Goal: Download file/media

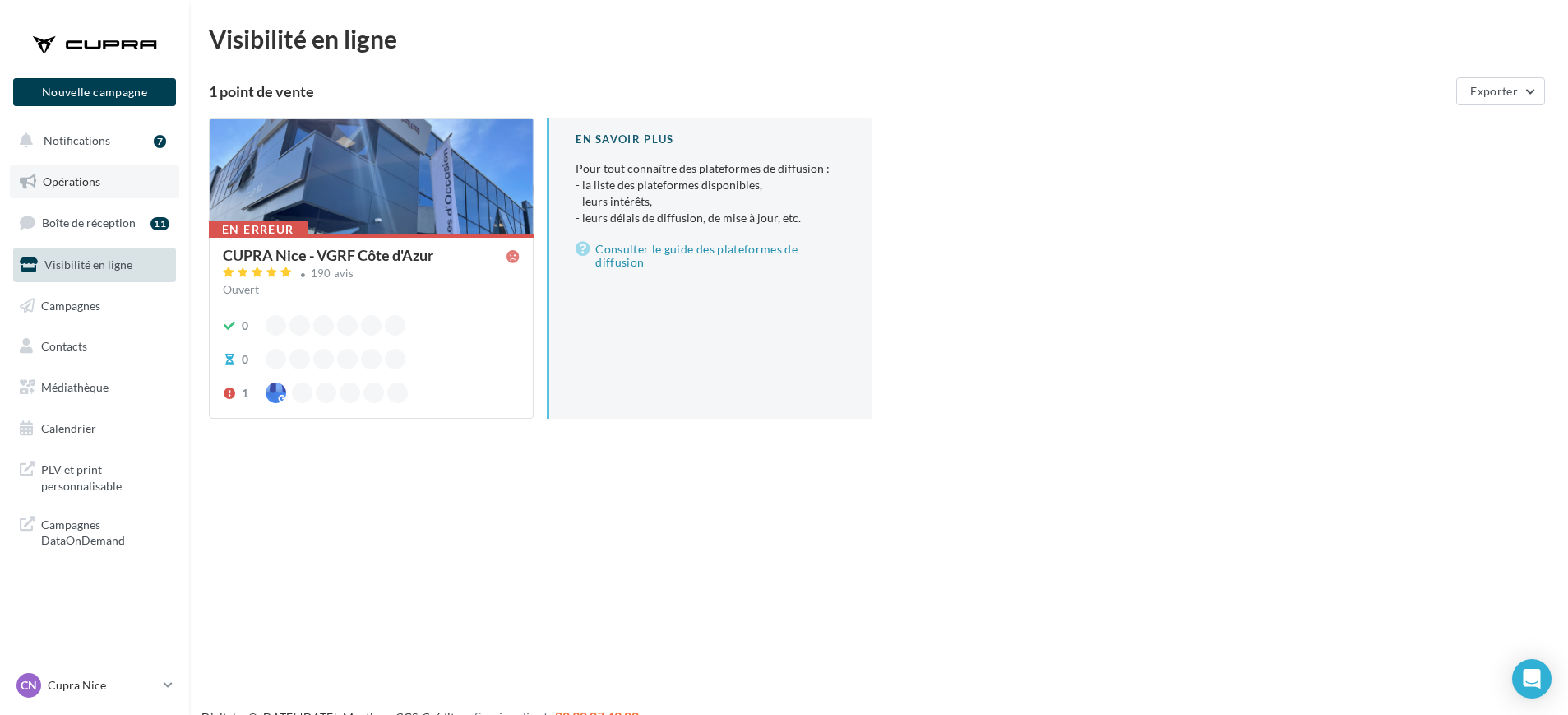
click at [71, 183] on span "Opérations" at bounding box center [71, 181] width 57 height 14
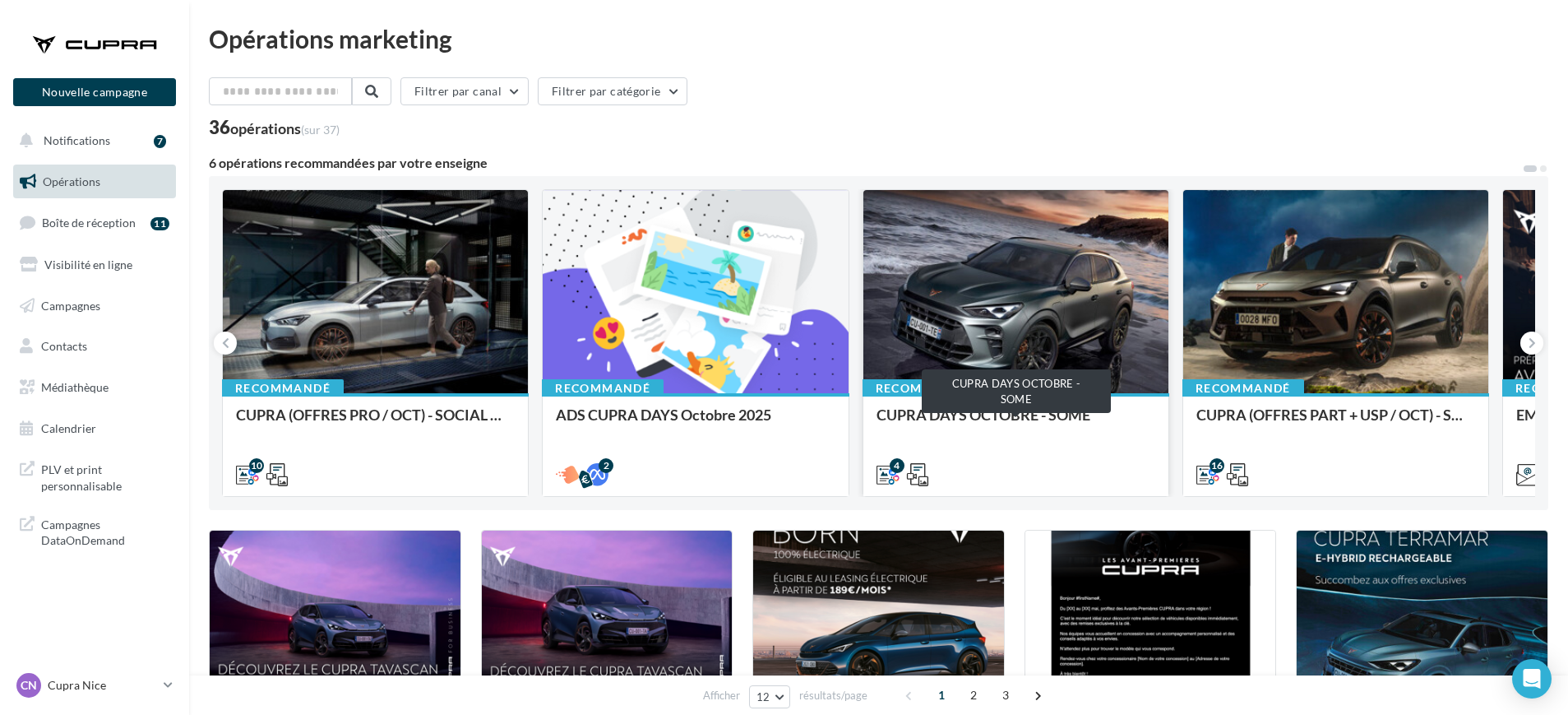
click at [922, 407] on div "CUPRA DAYS OCTOBRE - SOME" at bounding box center [1015, 423] width 279 height 33
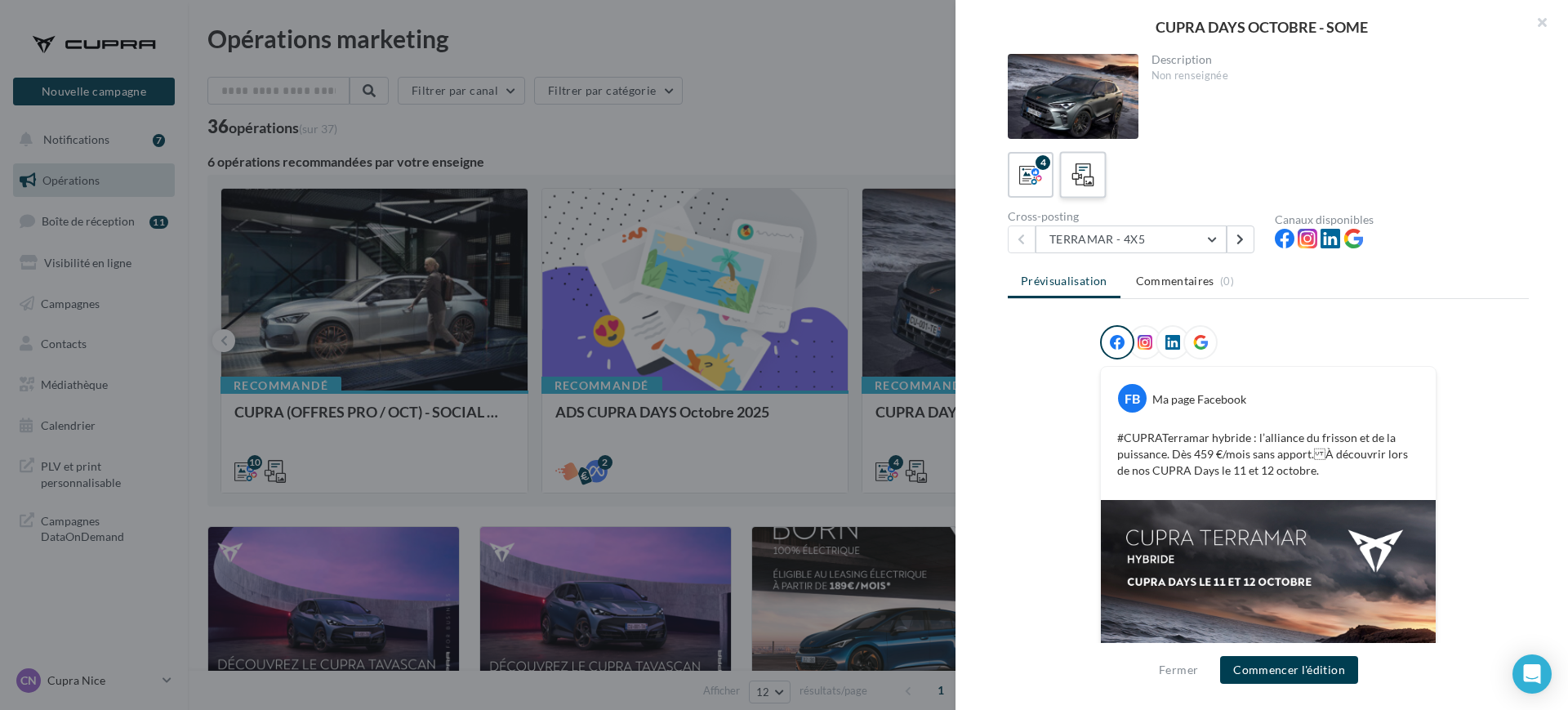
click at [1075, 184] on icon at bounding box center [1083, 176] width 24 height 24
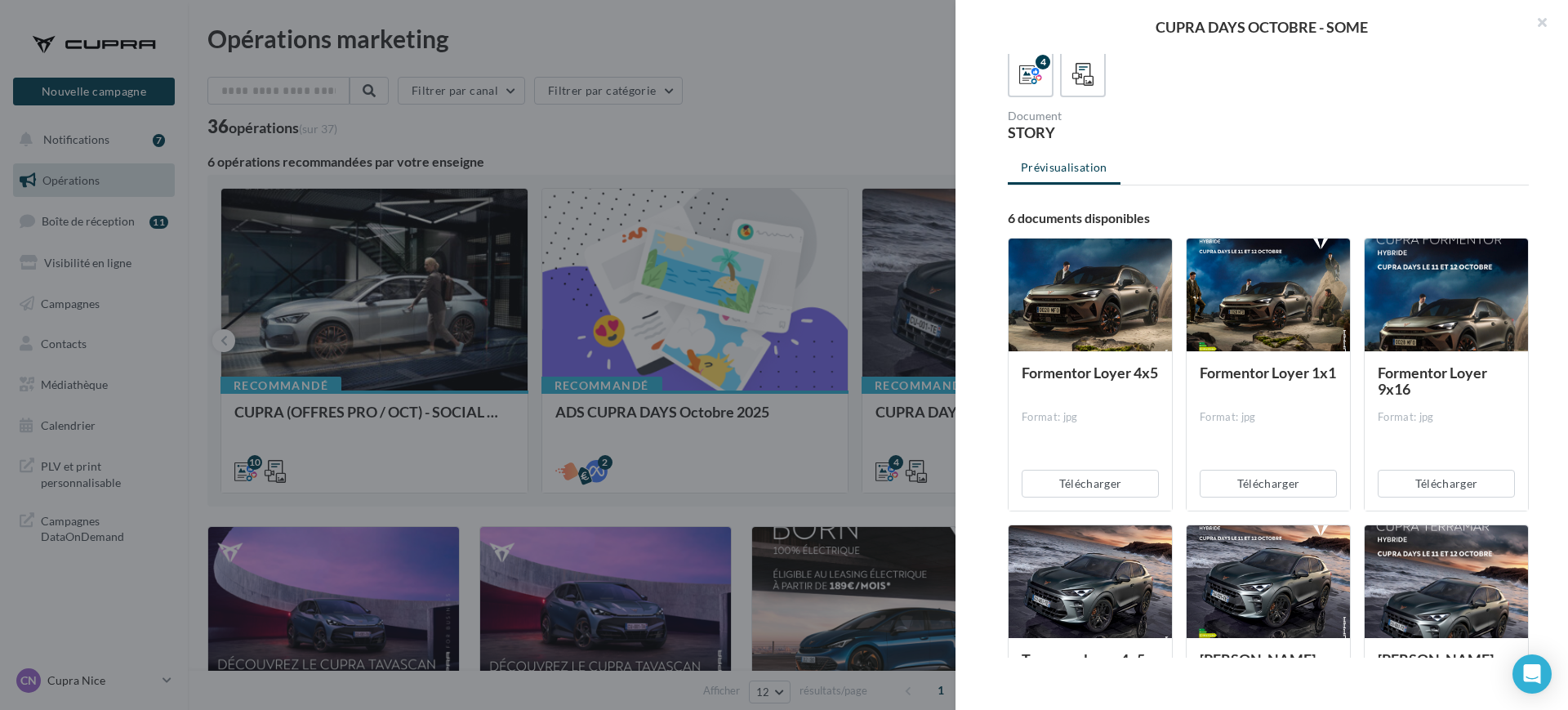
scroll to position [63, 0]
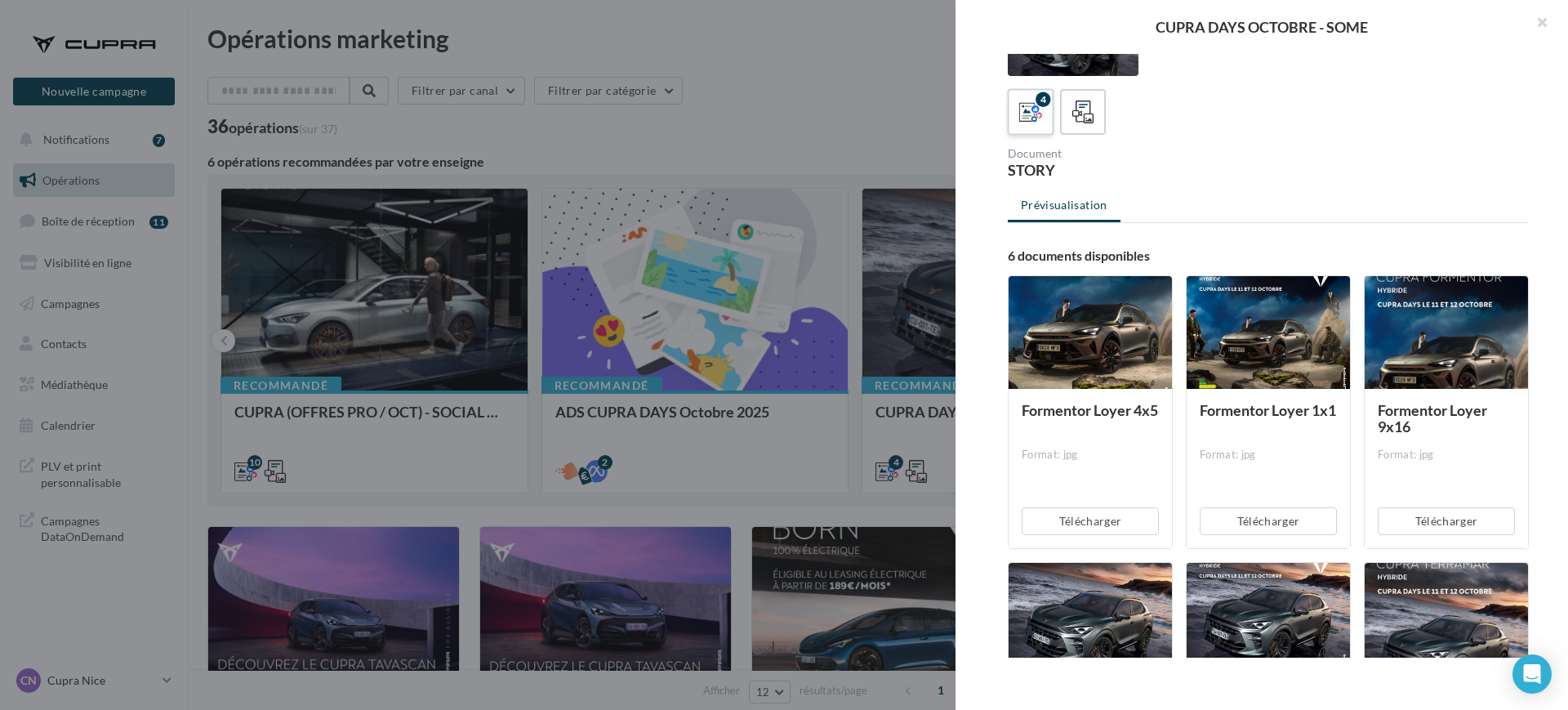
click at [1030, 113] on icon at bounding box center [1031, 112] width 24 height 24
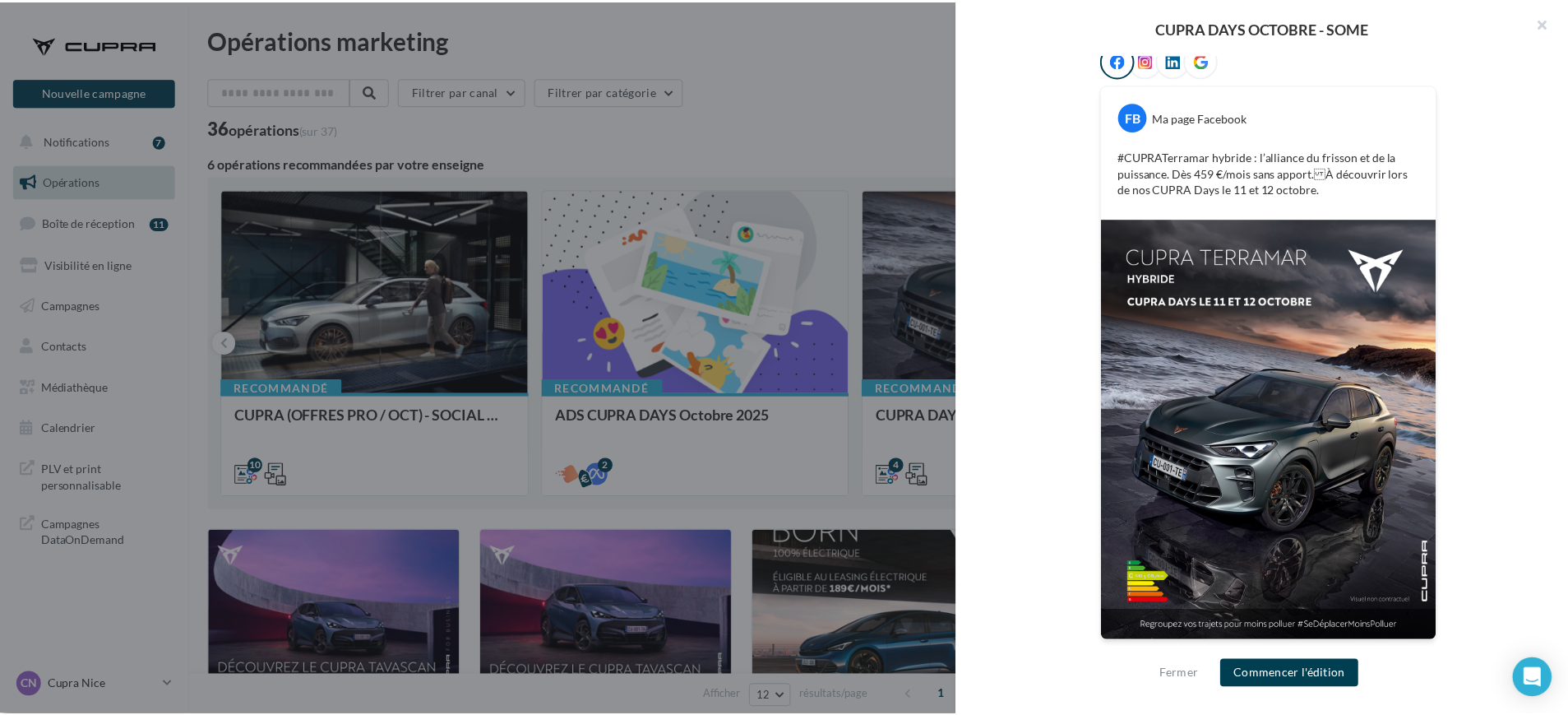
scroll to position [284, 0]
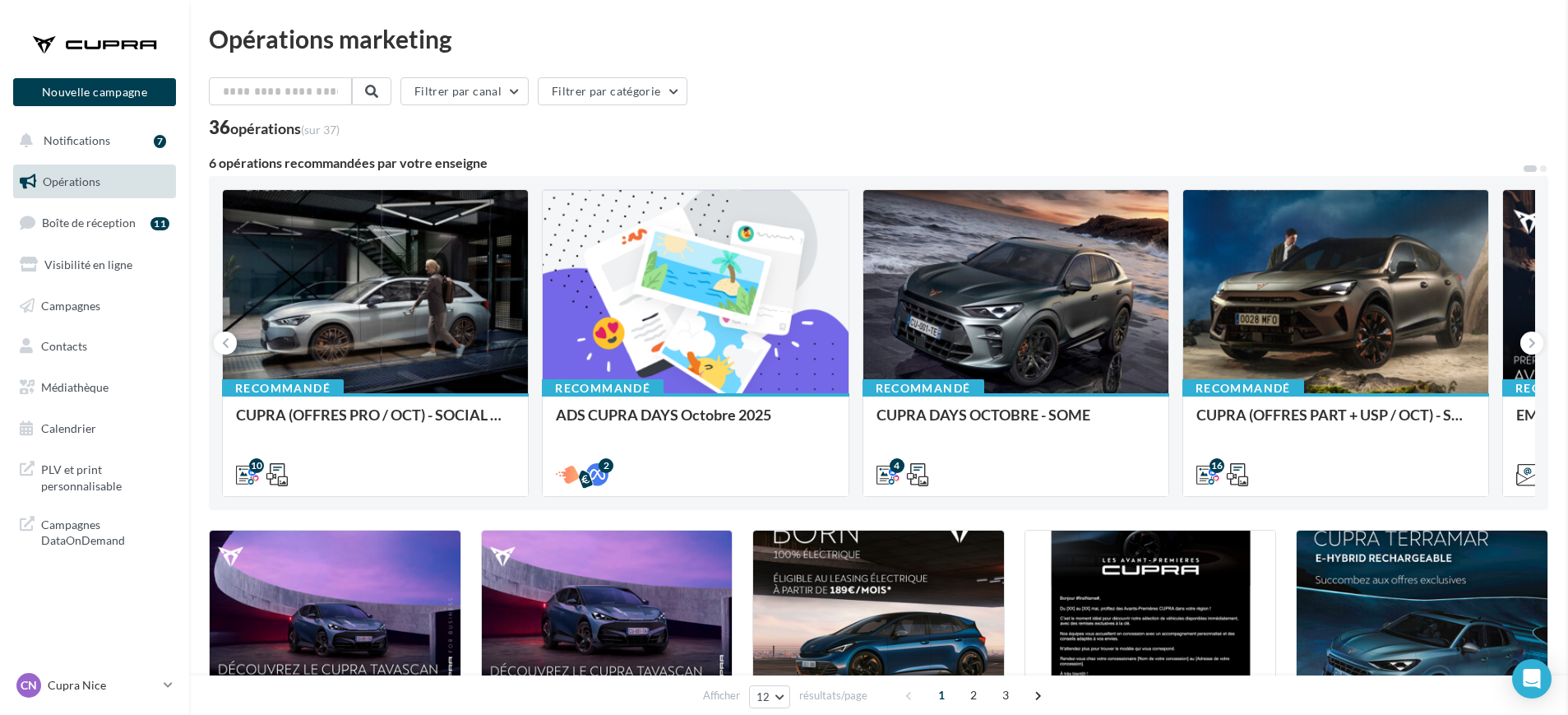
click at [1533, 347] on icon at bounding box center [1532, 343] width 7 height 17
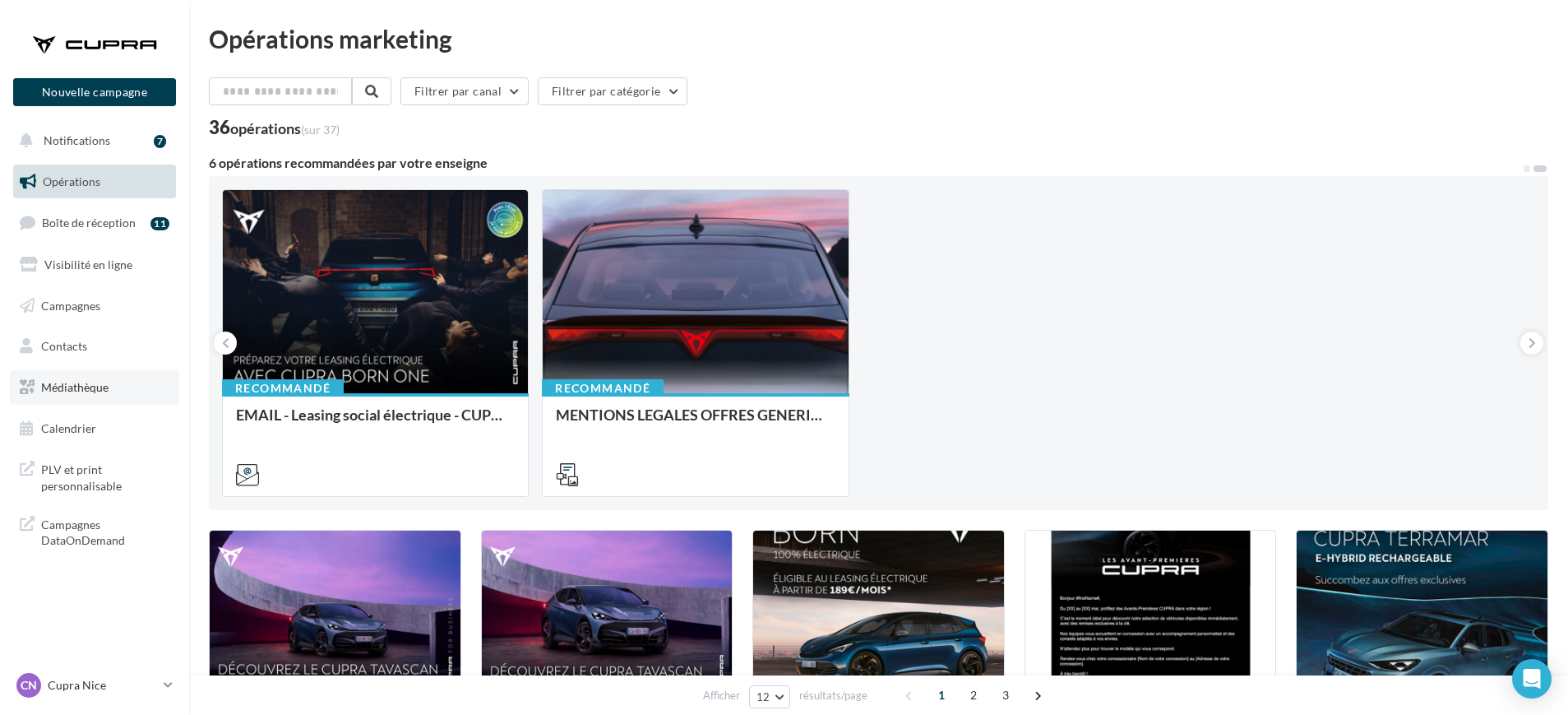
click at [66, 376] on link "Médiathèque" at bounding box center [94, 387] width 169 height 34
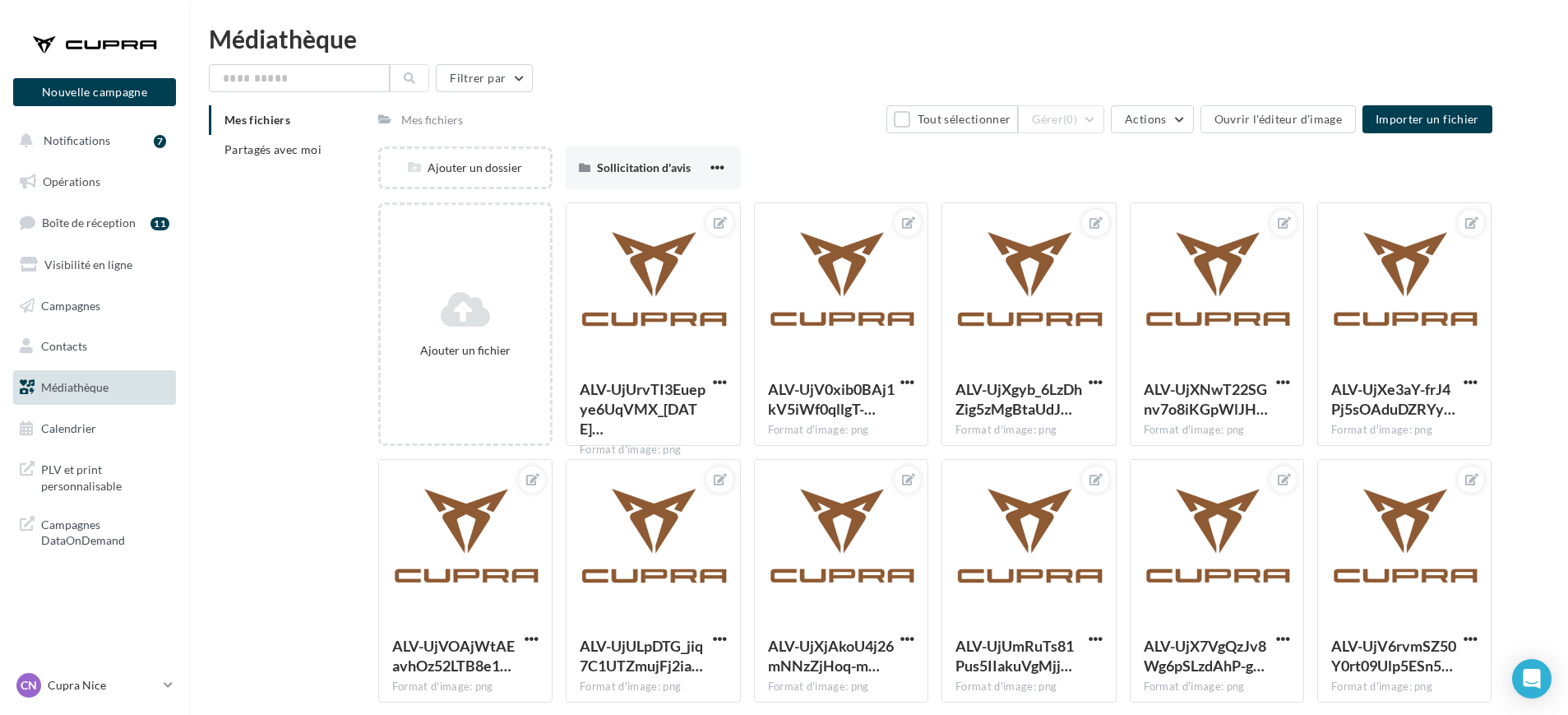
click at [288, 165] on div "Mes fichiers Partagés avec moi" at bounding box center [294, 142] width 169 height 72
click at [299, 157] on li "Partagés avec moi" at bounding box center [287, 150] width 157 height 30
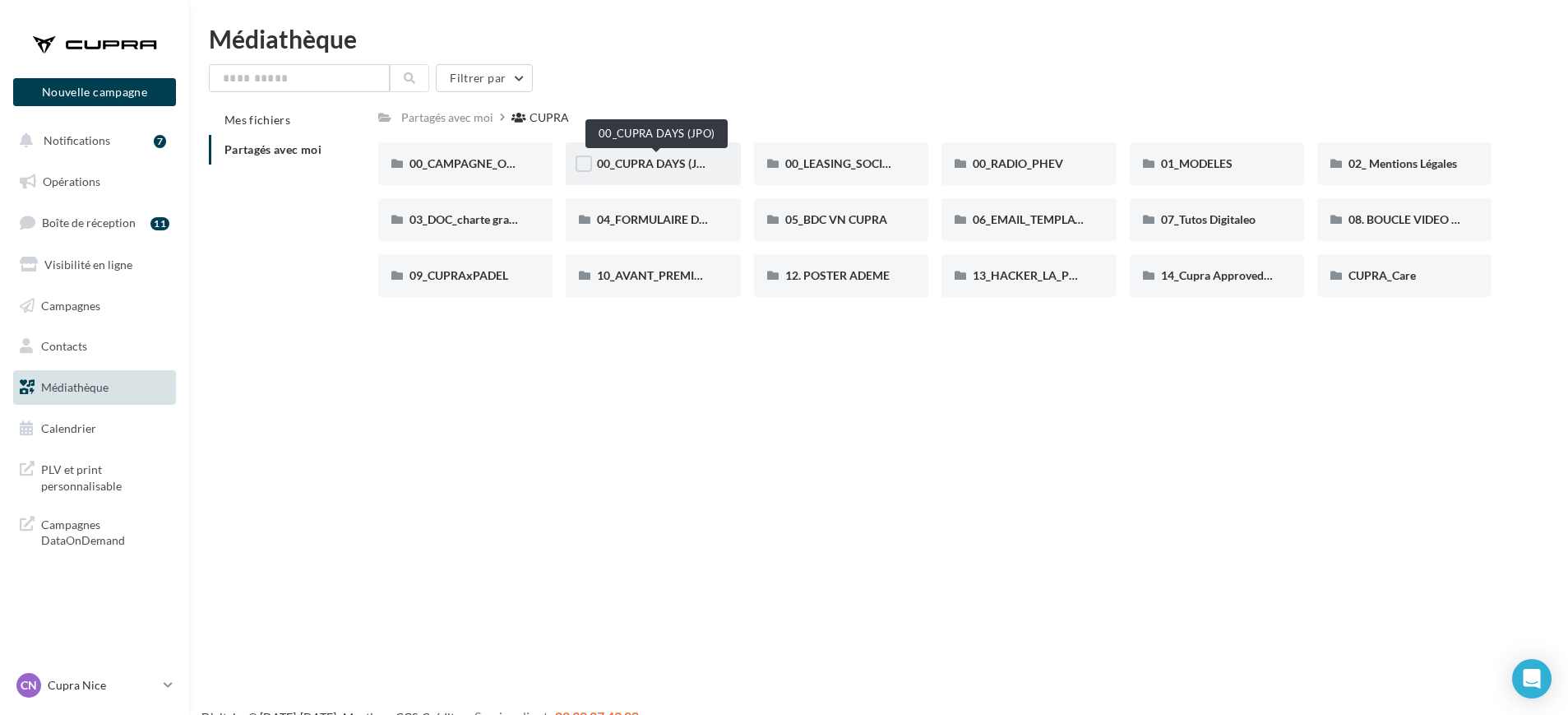
click at [646, 158] on span "00_CUPRA DAYS (JPO)" at bounding box center [657, 163] width 119 height 14
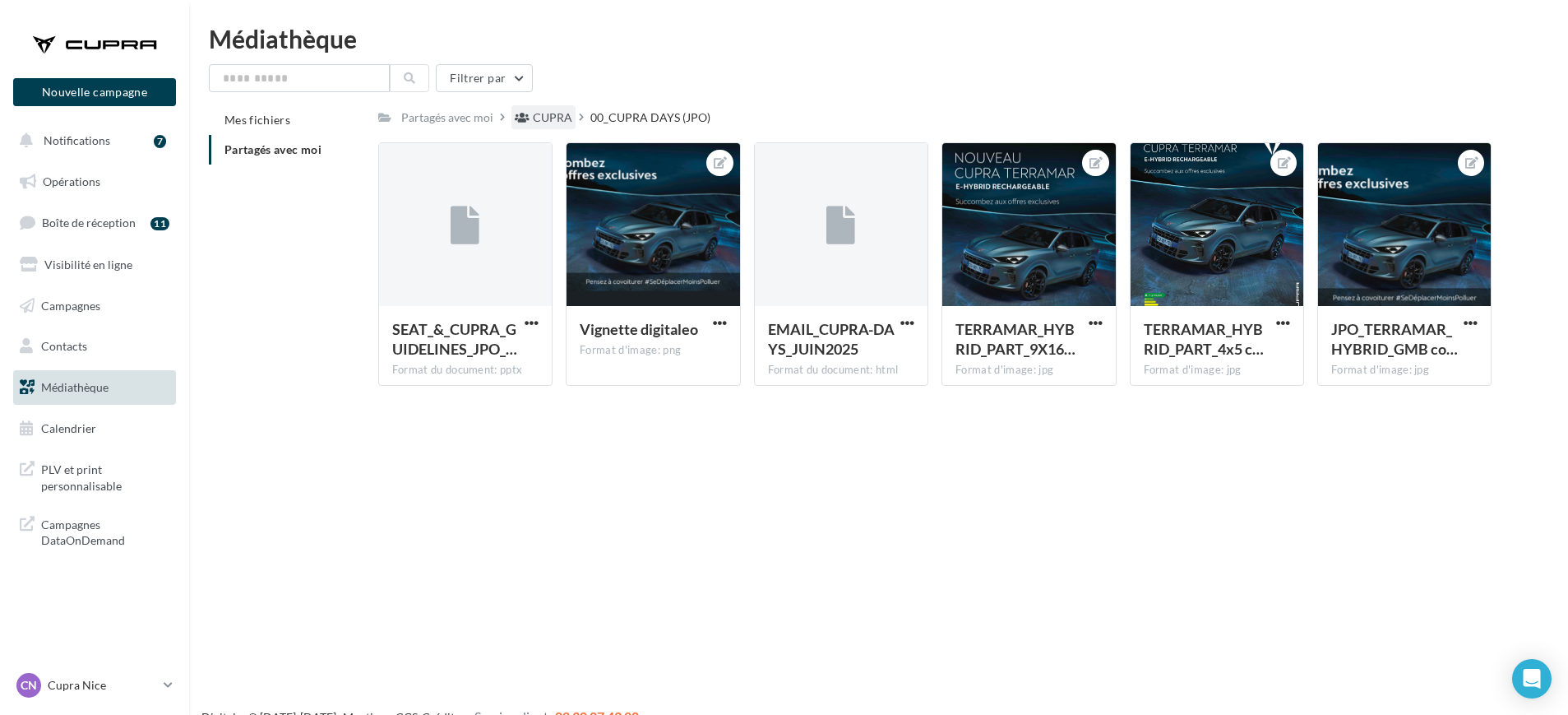
click at [533, 112] on div "CUPRA" at bounding box center [552, 118] width 40 height 17
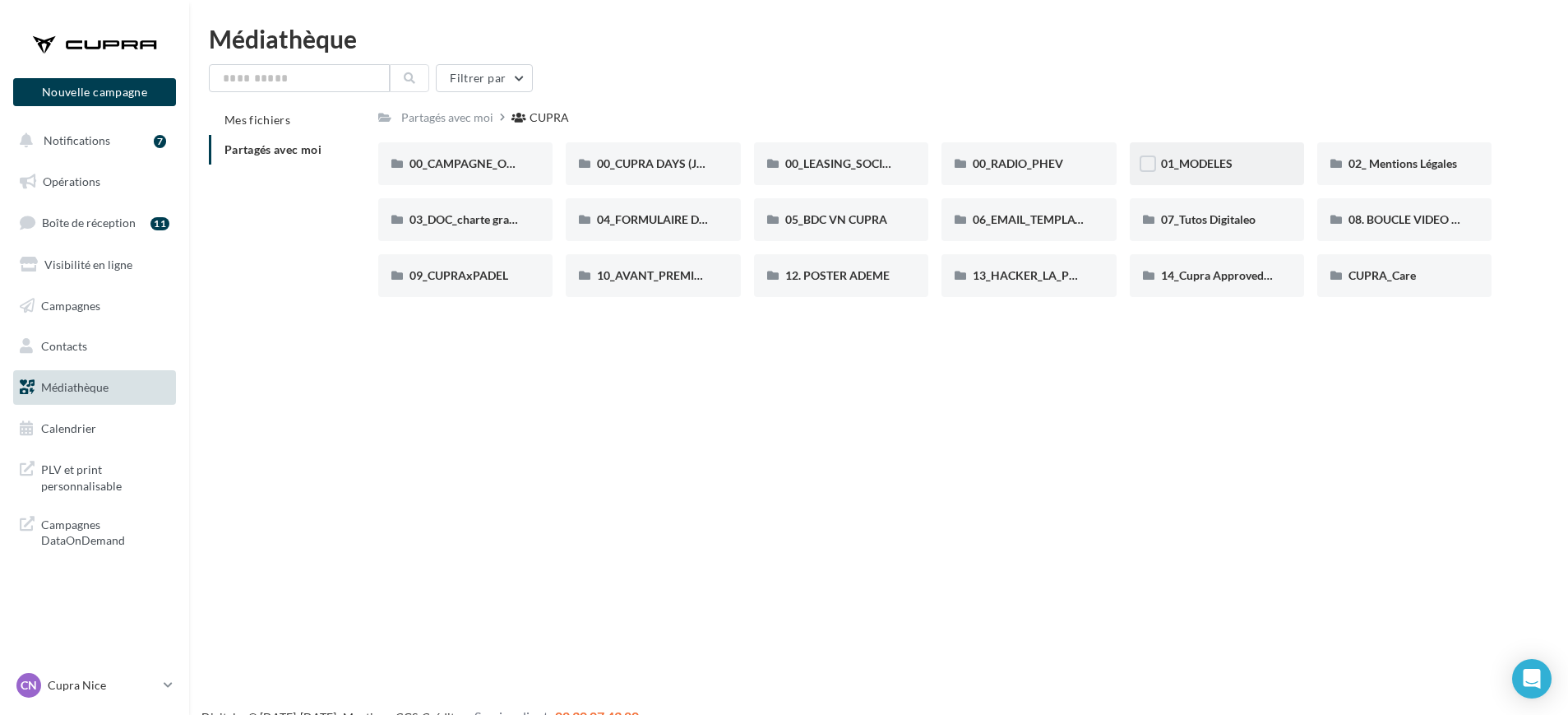
click at [1240, 166] on div "01_MODELES" at bounding box center [1217, 164] width 112 height 17
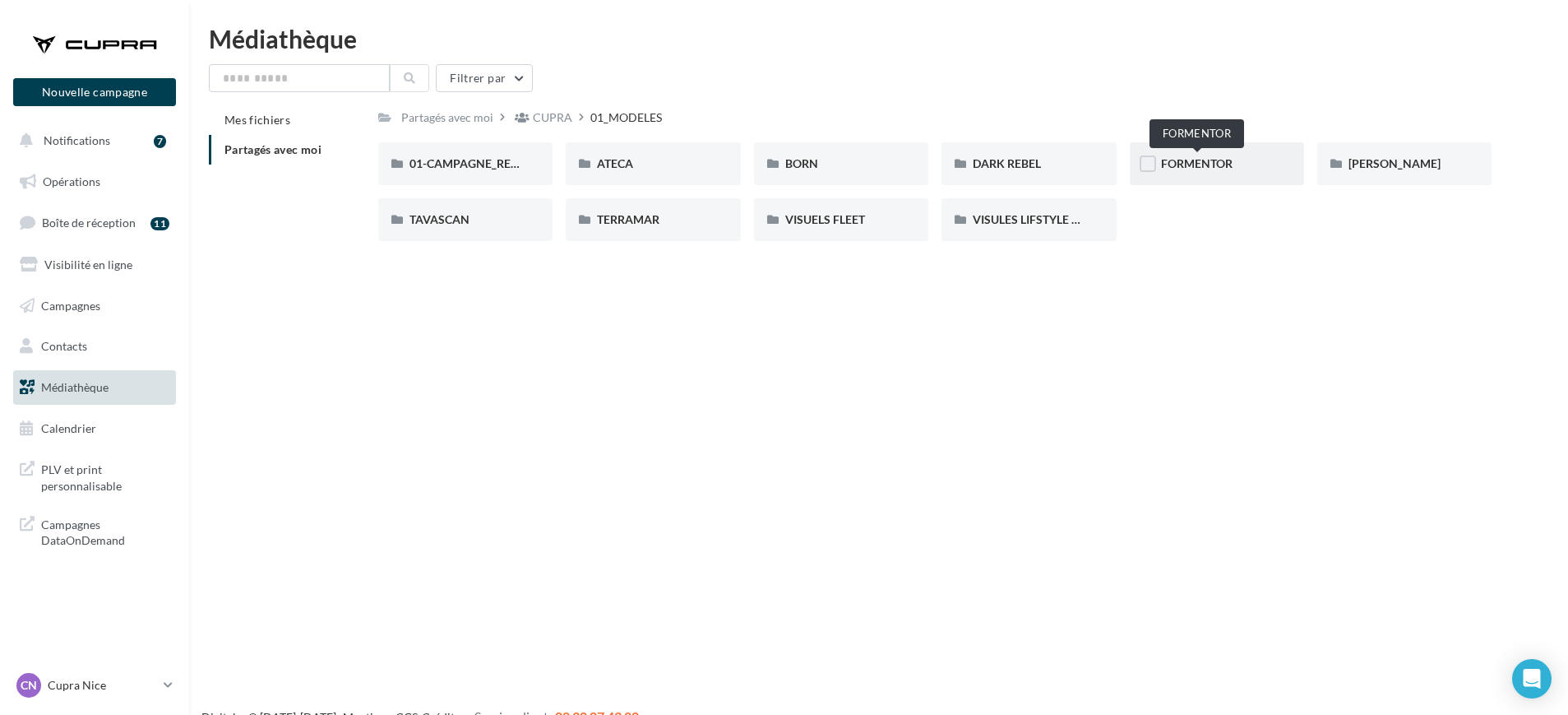
click at [1192, 162] on span "FORMENTOR" at bounding box center [1197, 163] width 71 height 14
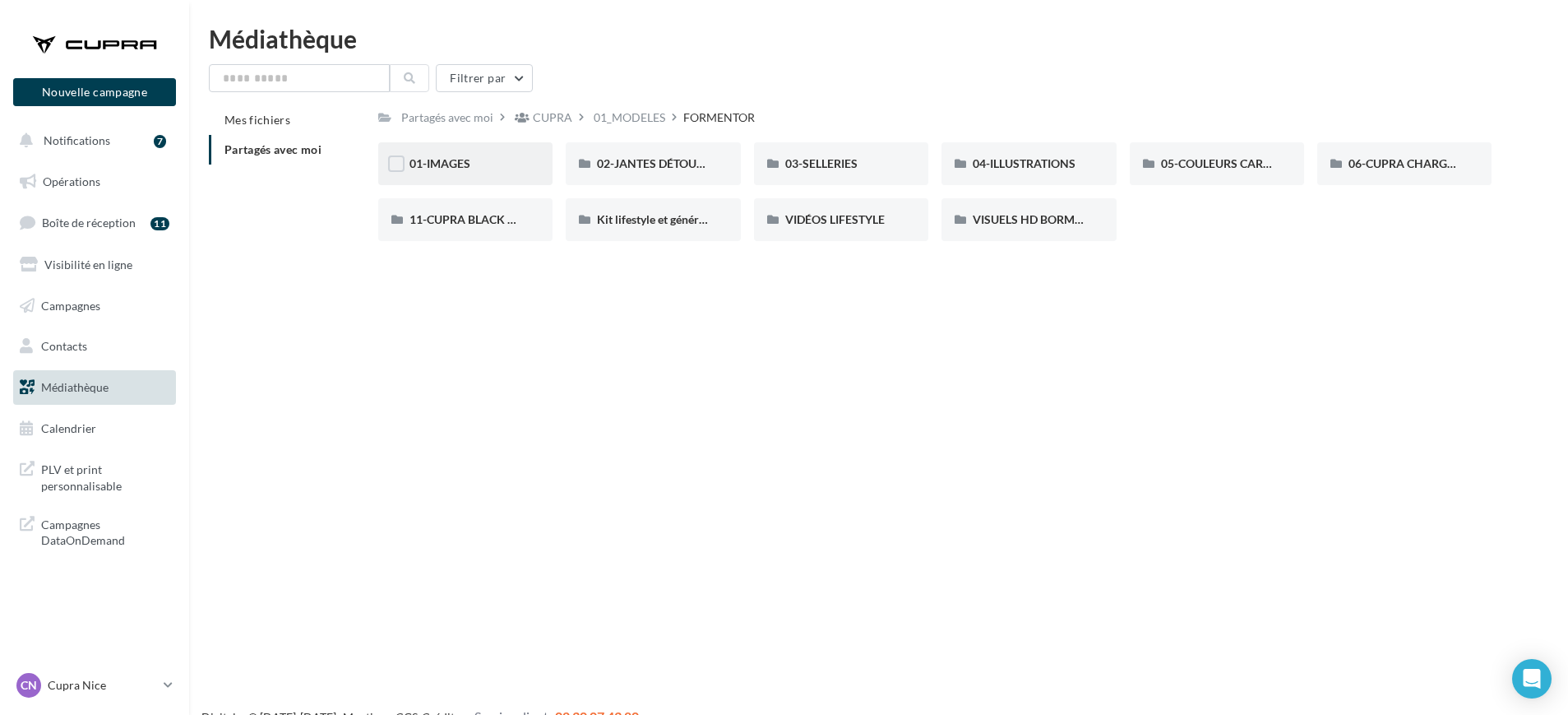
click at [495, 157] on div "01-IMAGES" at bounding box center [465, 164] width 112 height 17
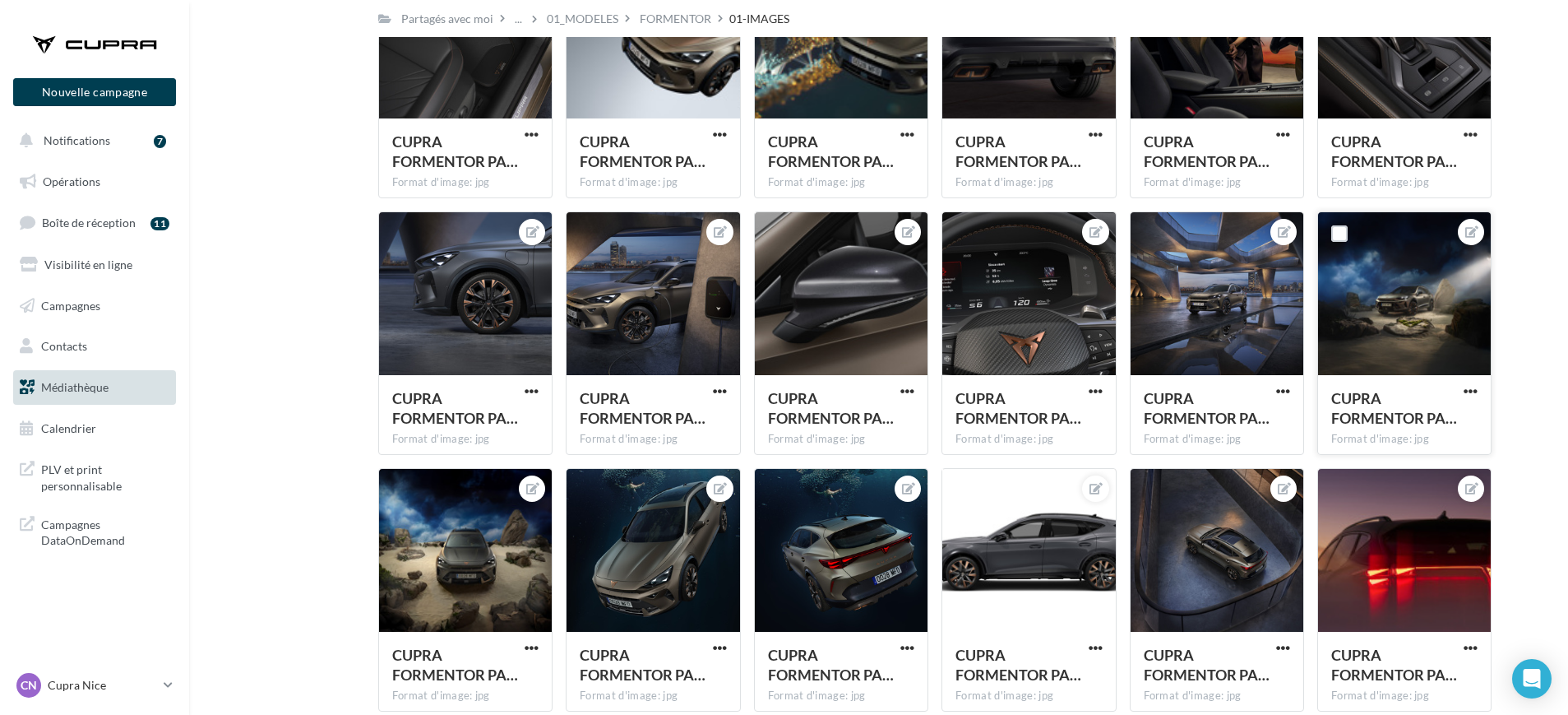
scroll to position [1725, 0]
click at [1385, 309] on div at bounding box center [1404, 295] width 172 height 165
click at [1466, 388] on span "button" at bounding box center [1470, 391] width 14 height 14
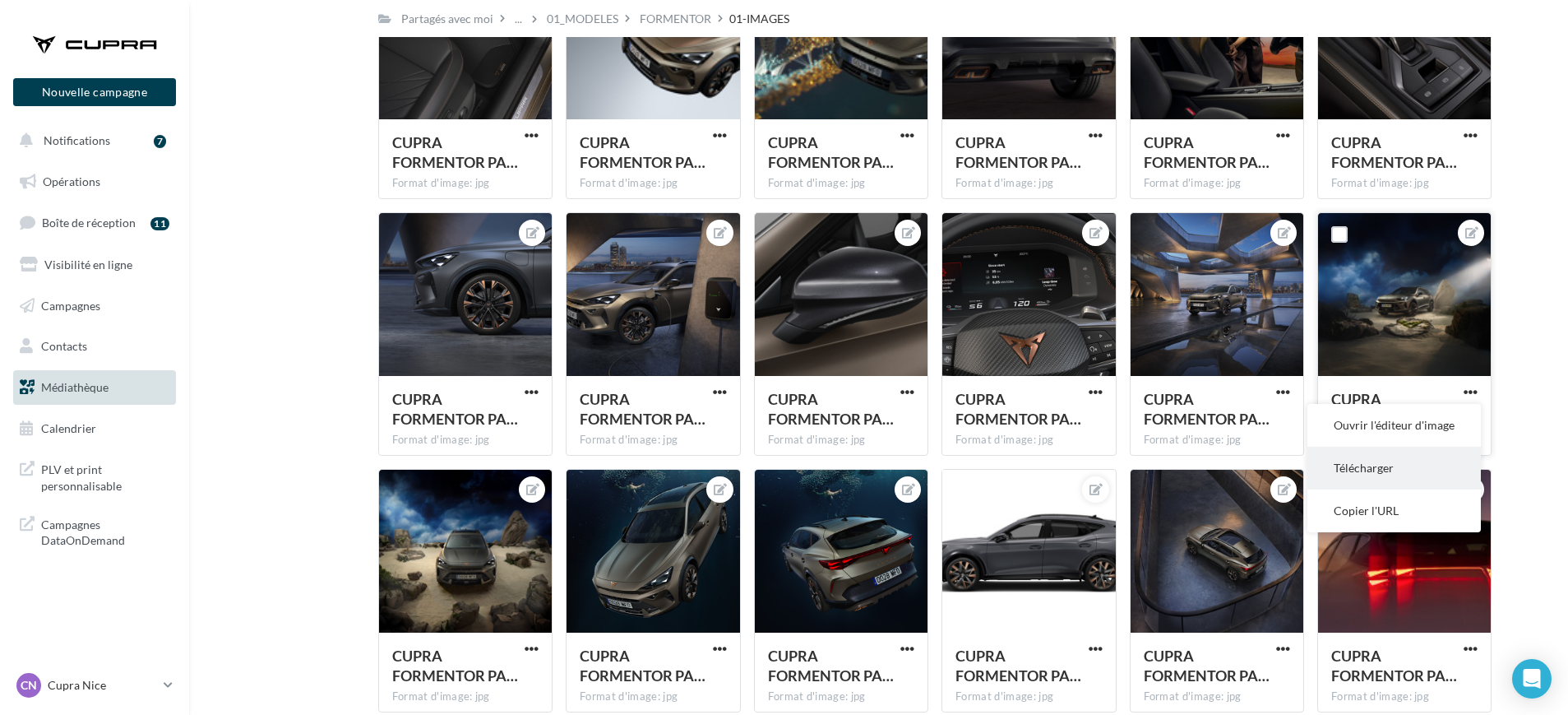
click at [1368, 462] on button "Télécharger" at bounding box center [1394, 468] width 173 height 43
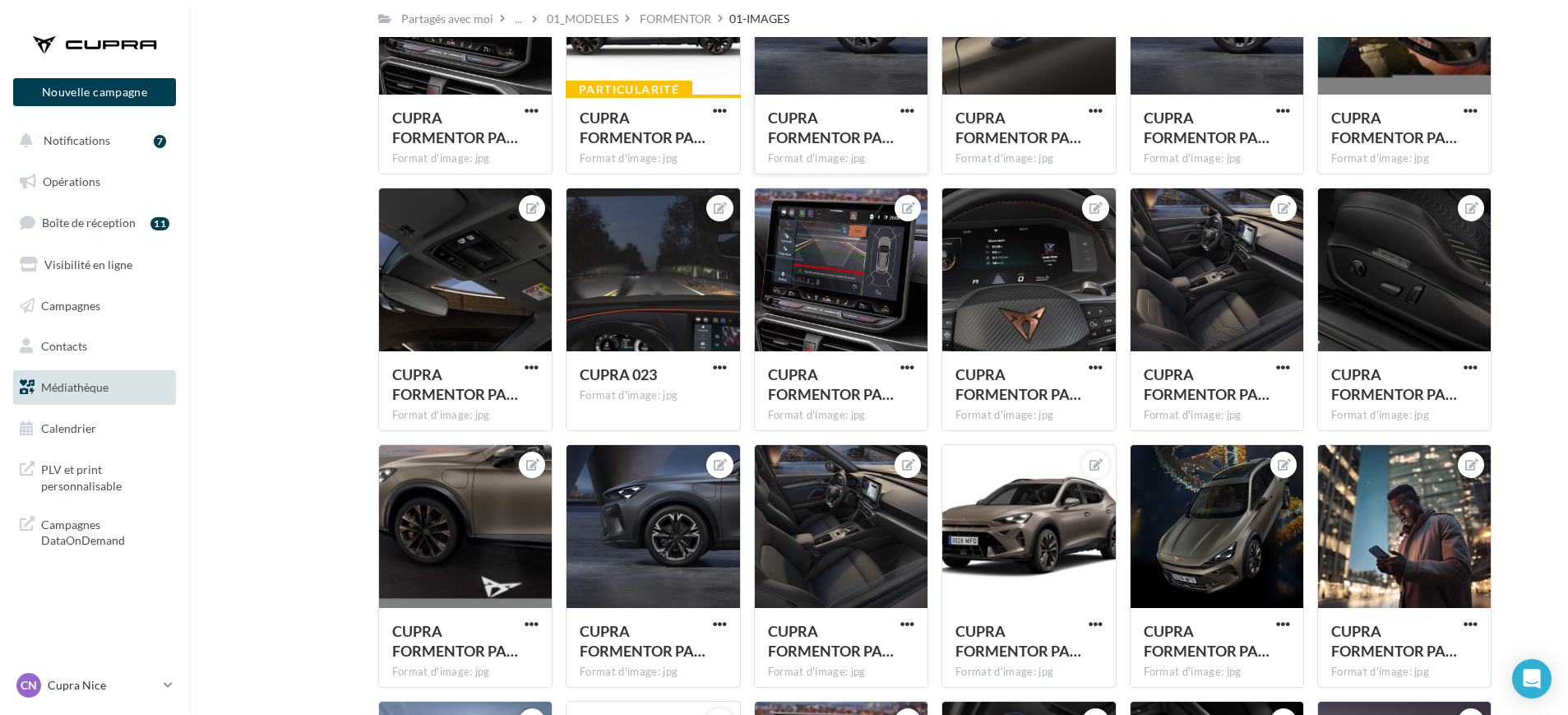
scroll to position [2527, 0]
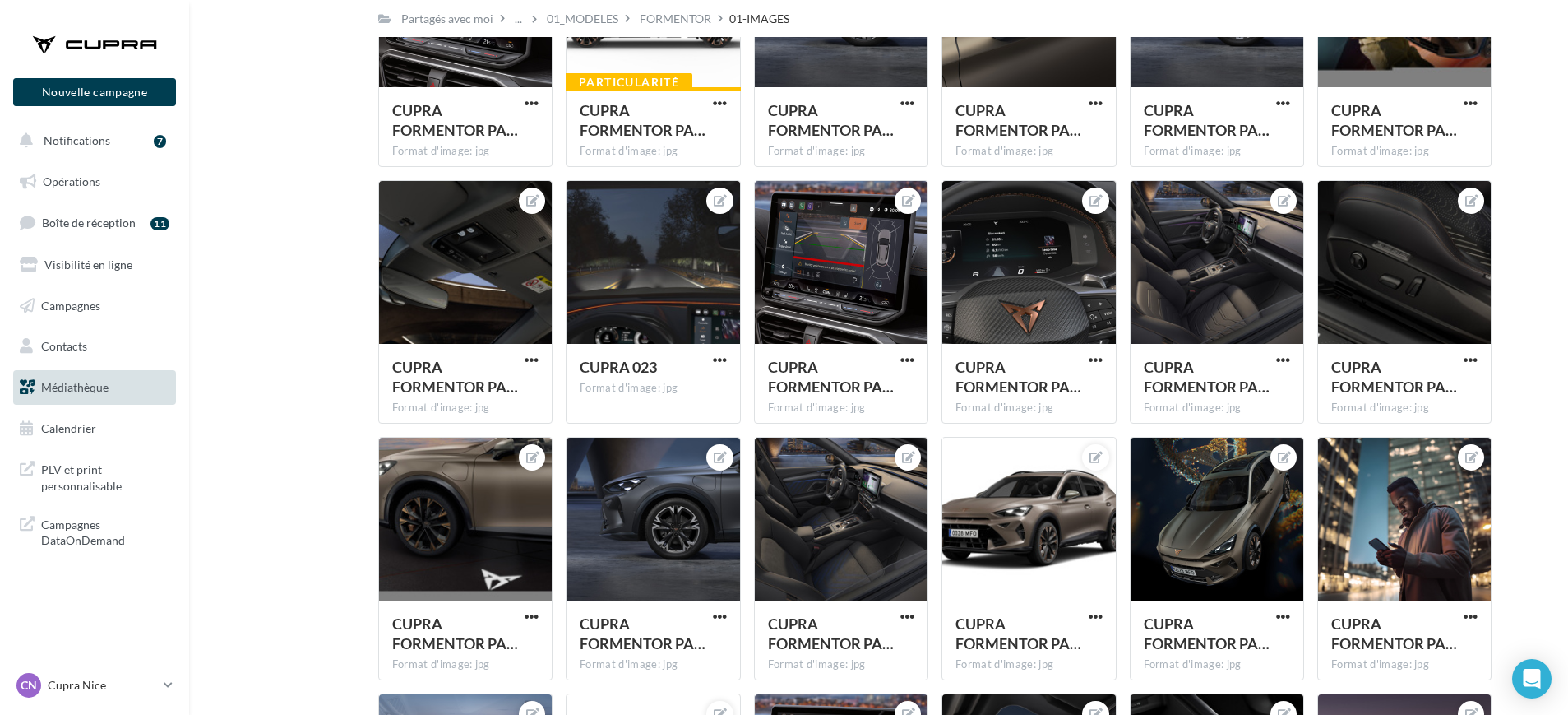
drag, startPoint x: 345, startPoint y: 568, endPoint x: 295, endPoint y: 545, distance: 55.0
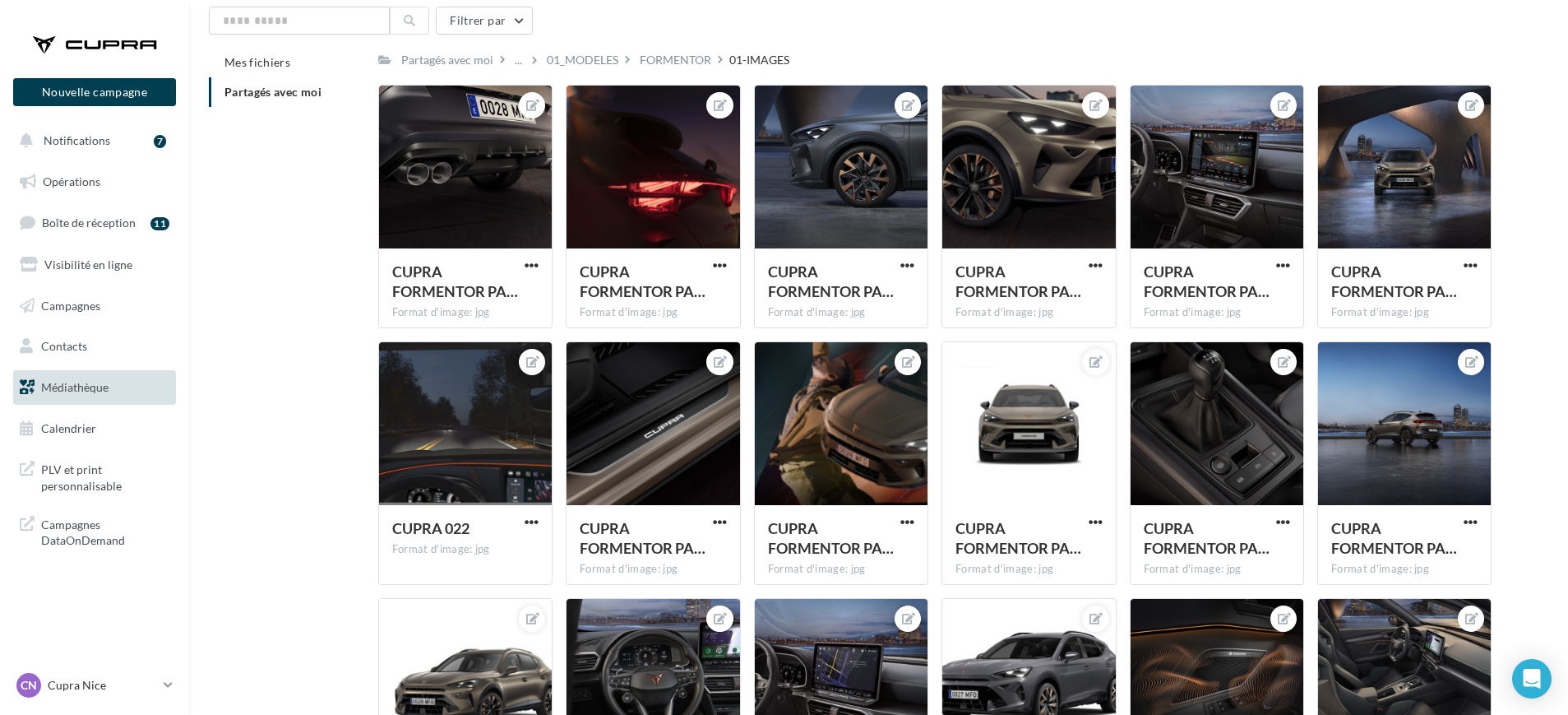
scroll to position [0, 0]
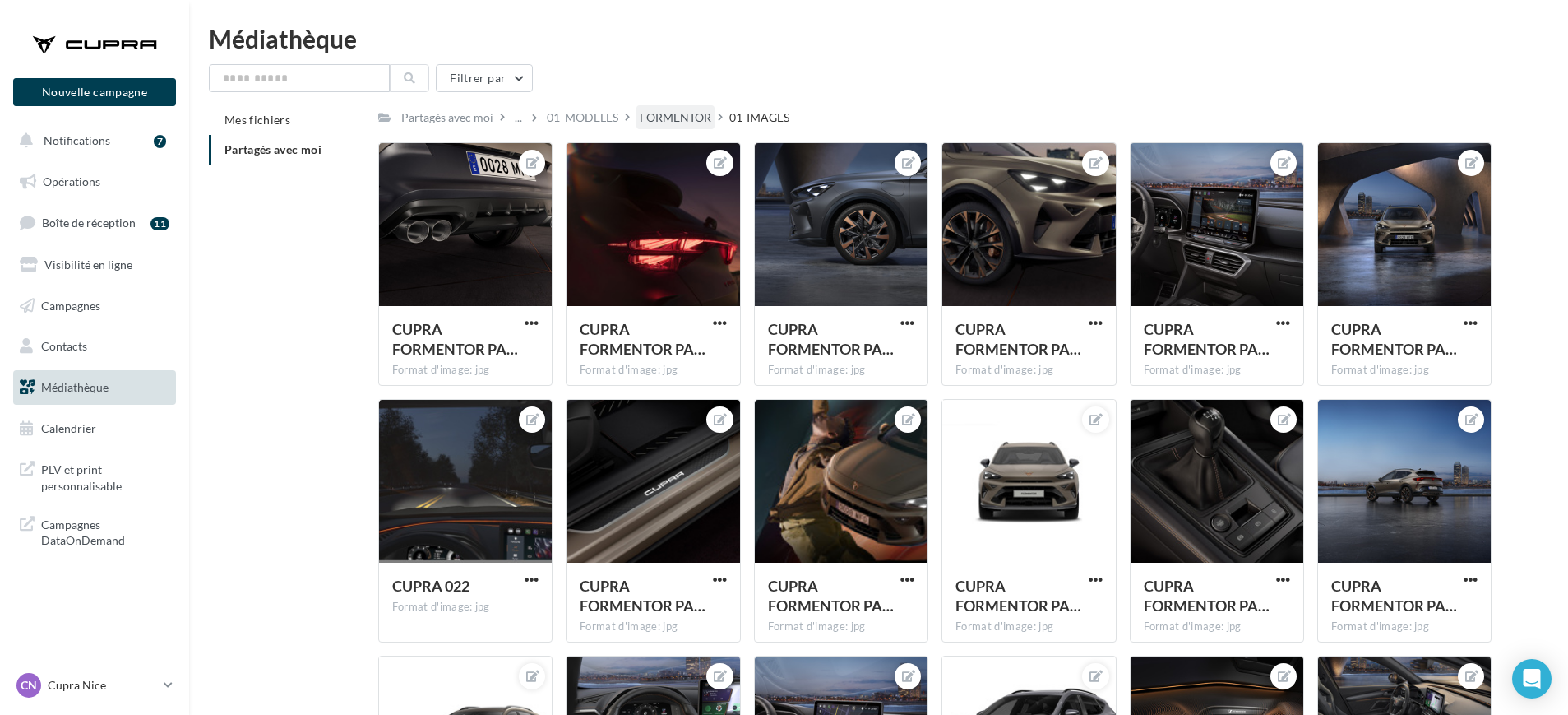
click at [676, 114] on div "FORMENTOR" at bounding box center [675, 118] width 71 height 17
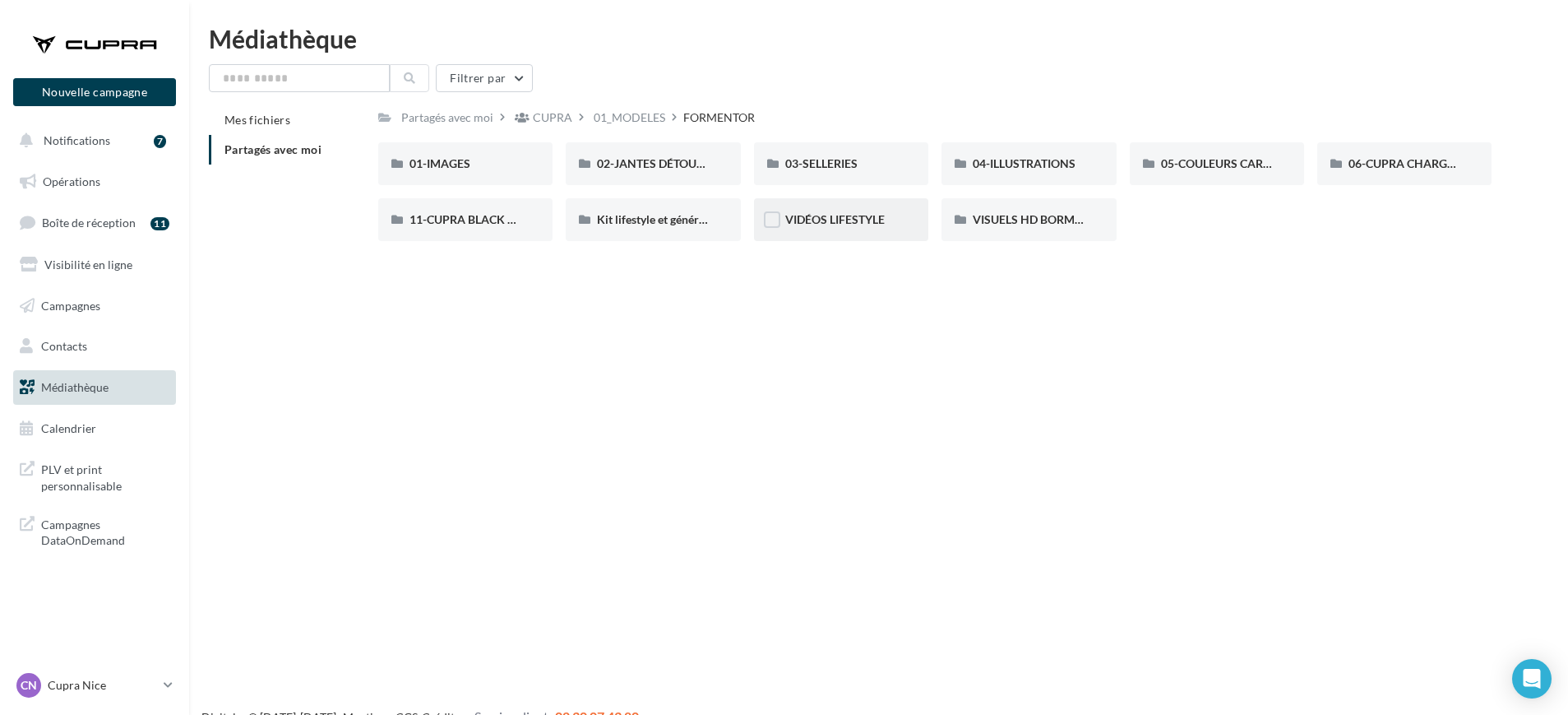
click at [823, 227] on div "VIDÉOS LIFESTYLE" at bounding box center [841, 220] width 112 height 17
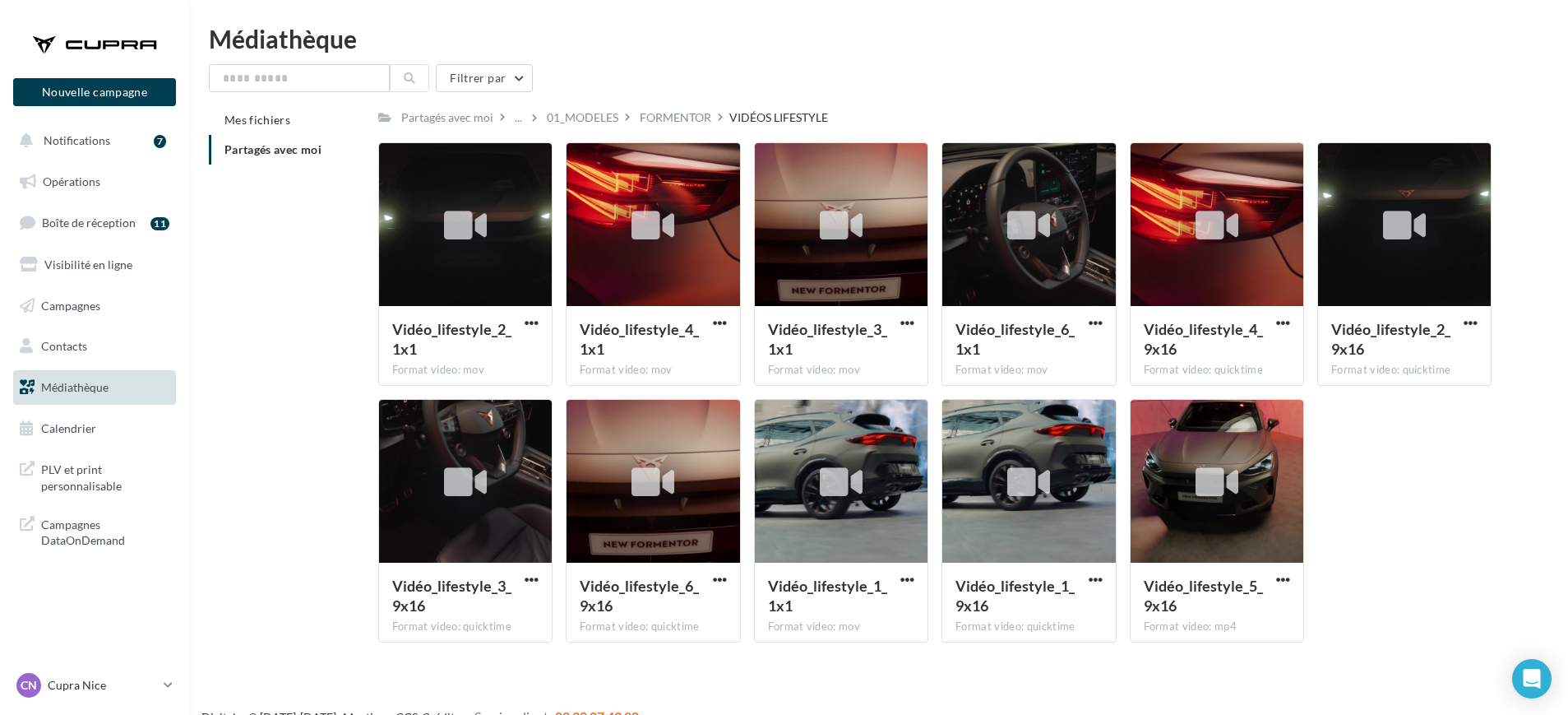
drag, startPoint x: 667, startPoint y: 117, endPoint x: 668, endPoint y: 126, distance: 9.1
click at [667, 119] on div "FORMENTOR" at bounding box center [675, 118] width 71 height 17
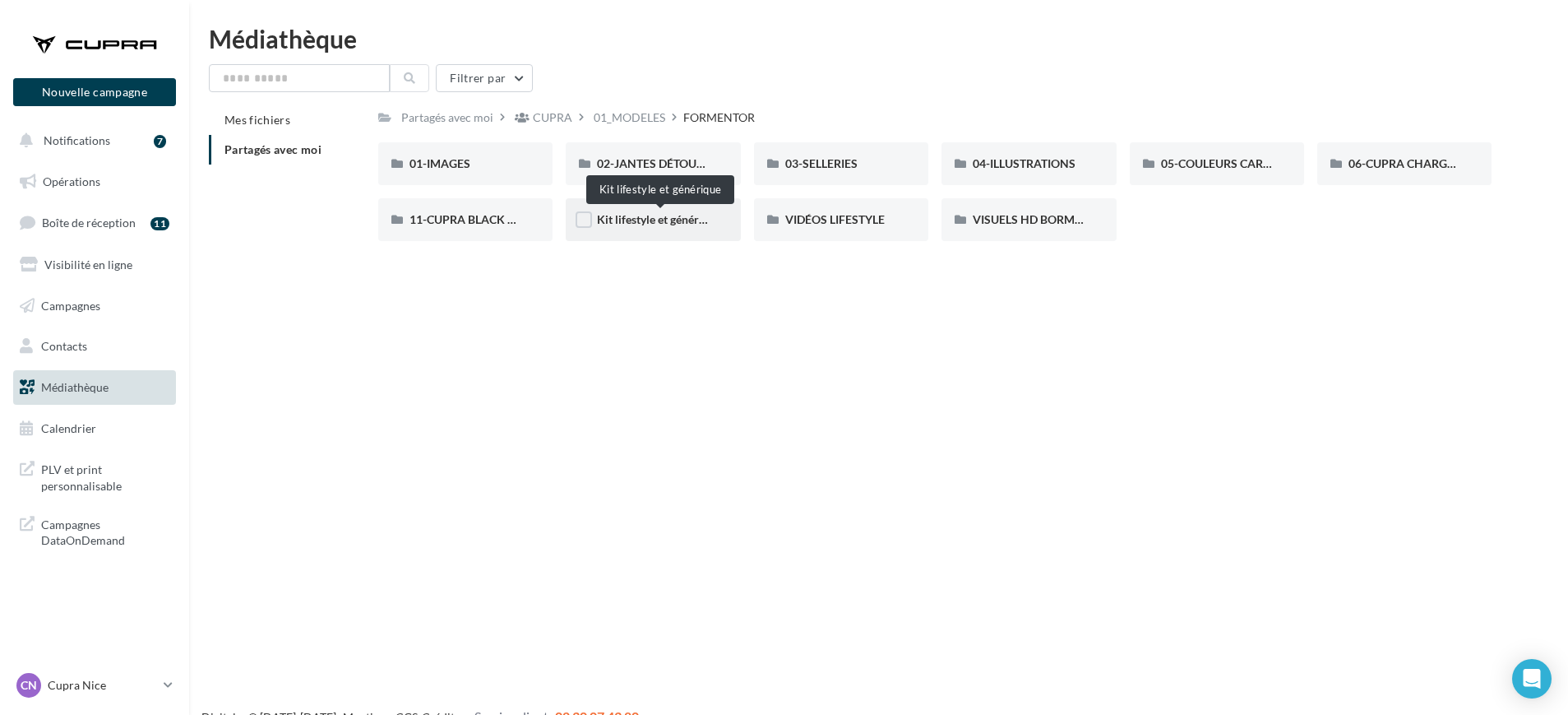
click at [645, 223] on span "Kit lifestyle et générique" at bounding box center [659, 219] width 124 height 14
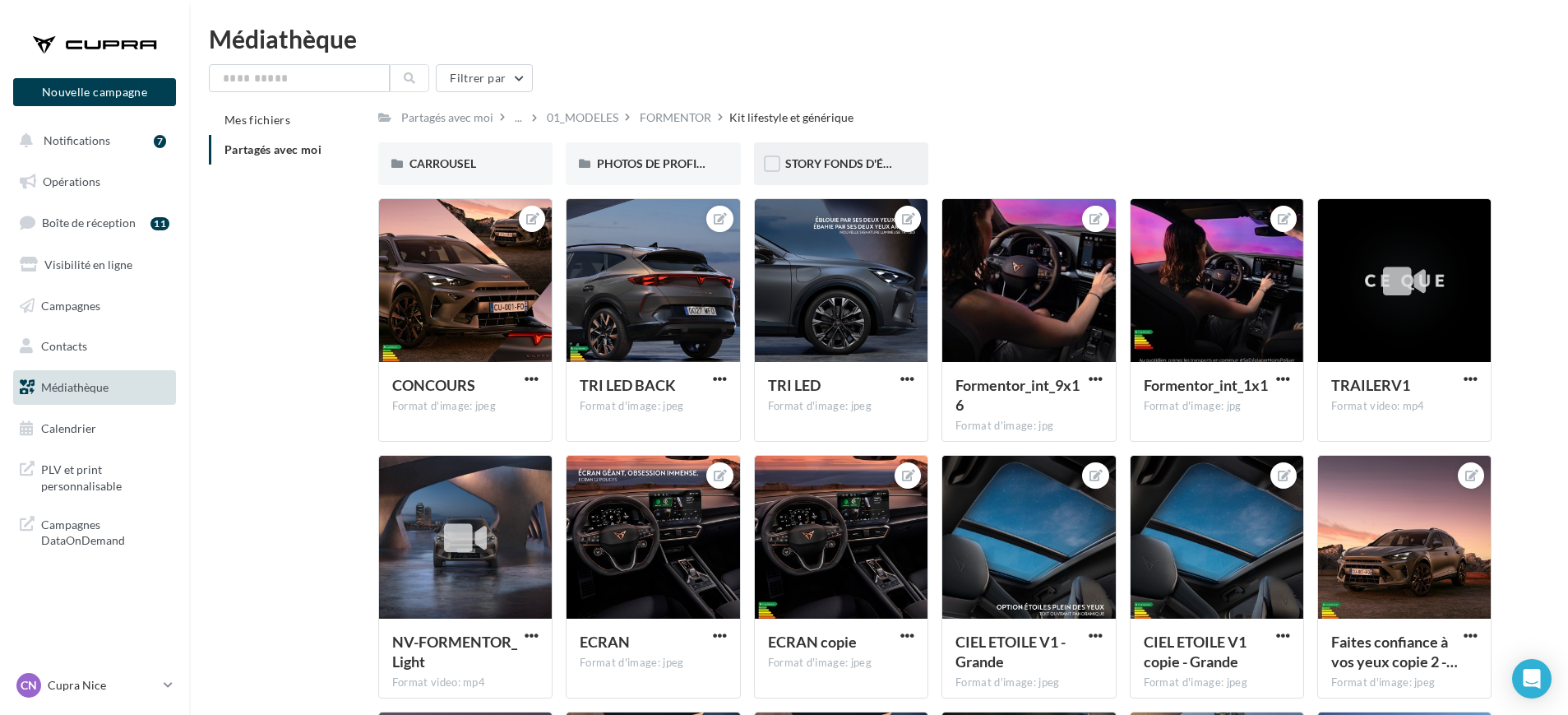
click at [783, 164] on div "STORY FONDS D'ÉCRAN" at bounding box center [841, 164] width 174 height 43
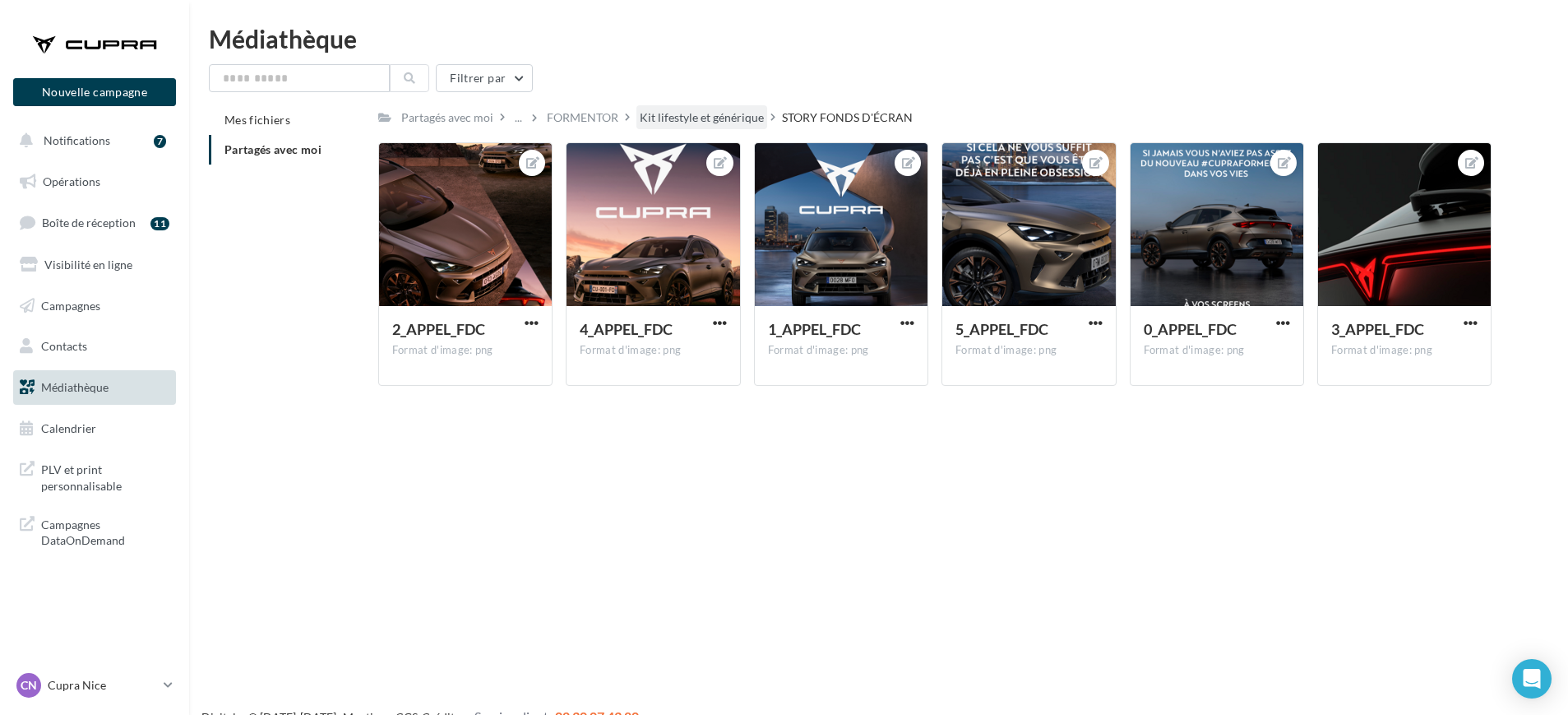
click at [702, 112] on div "Kit lifestyle et générique" at bounding box center [702, 118] width 124 height 17
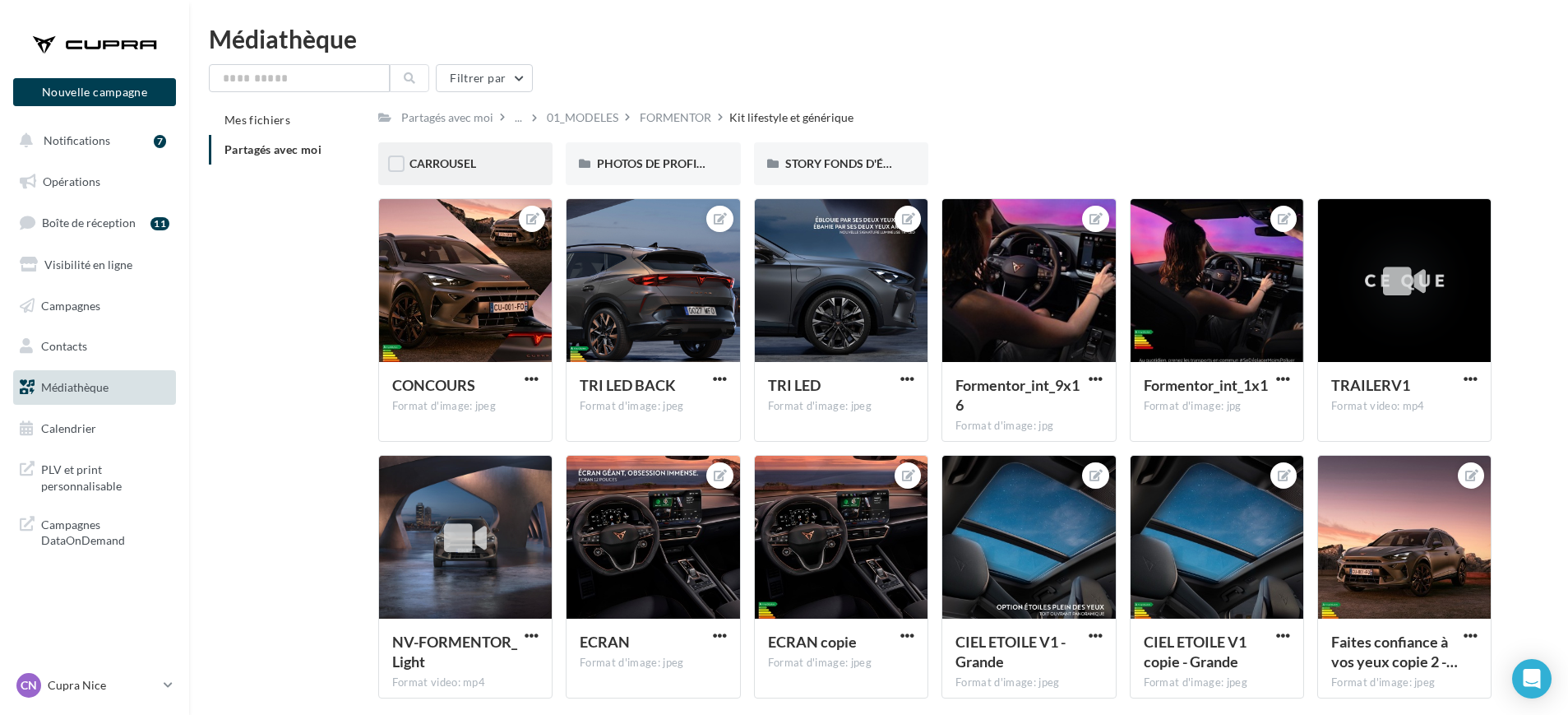
click at [483, 165] on div "CARROUSEL" at bounding box center [465, 164] width 112 height 17
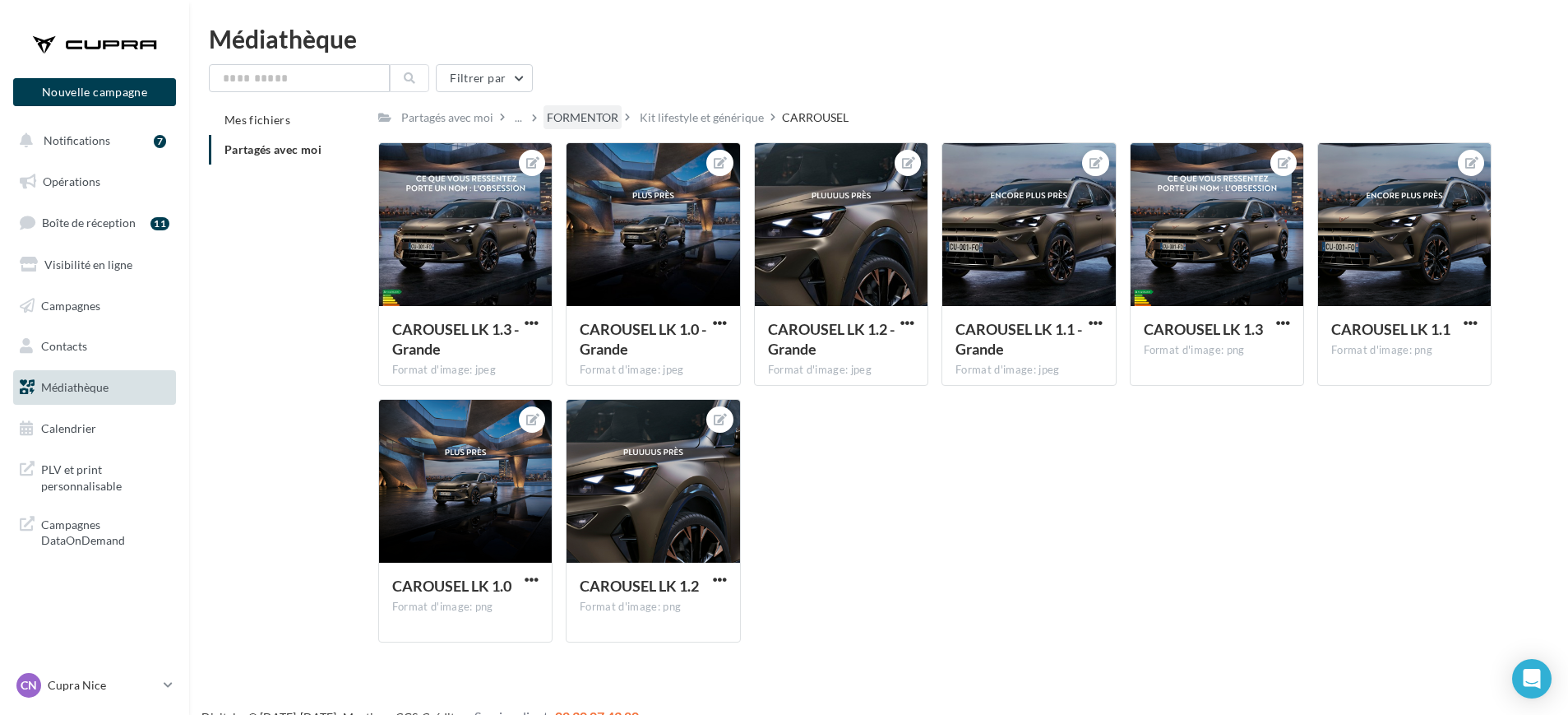
click at [608, 116] on div "FORMENTOR" at bounding box center [582, 118] width 71 height 17
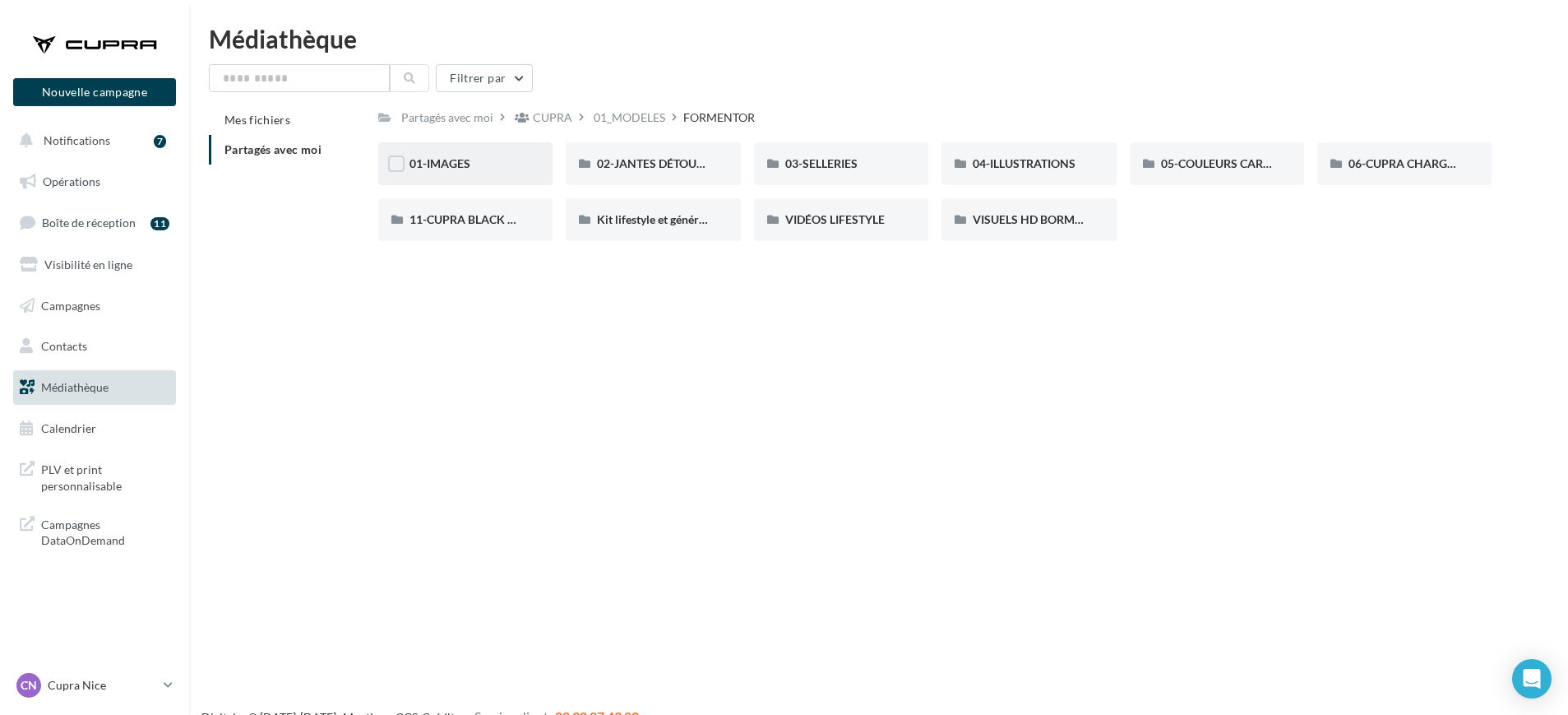
click at [470, 172] on div "01-IMAGES" at bounding box center [465, 164] width 174 height 43
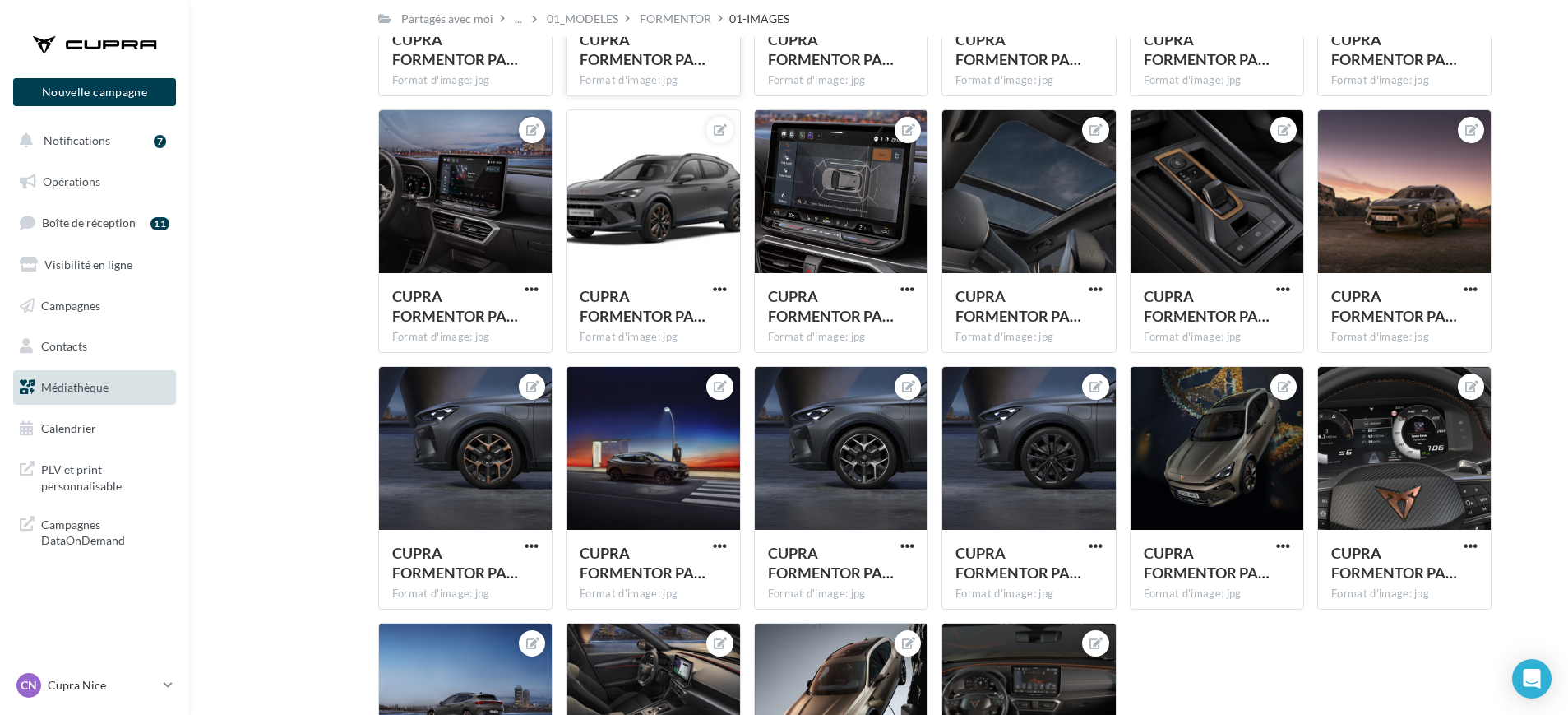
scroll to position [2987, 0]
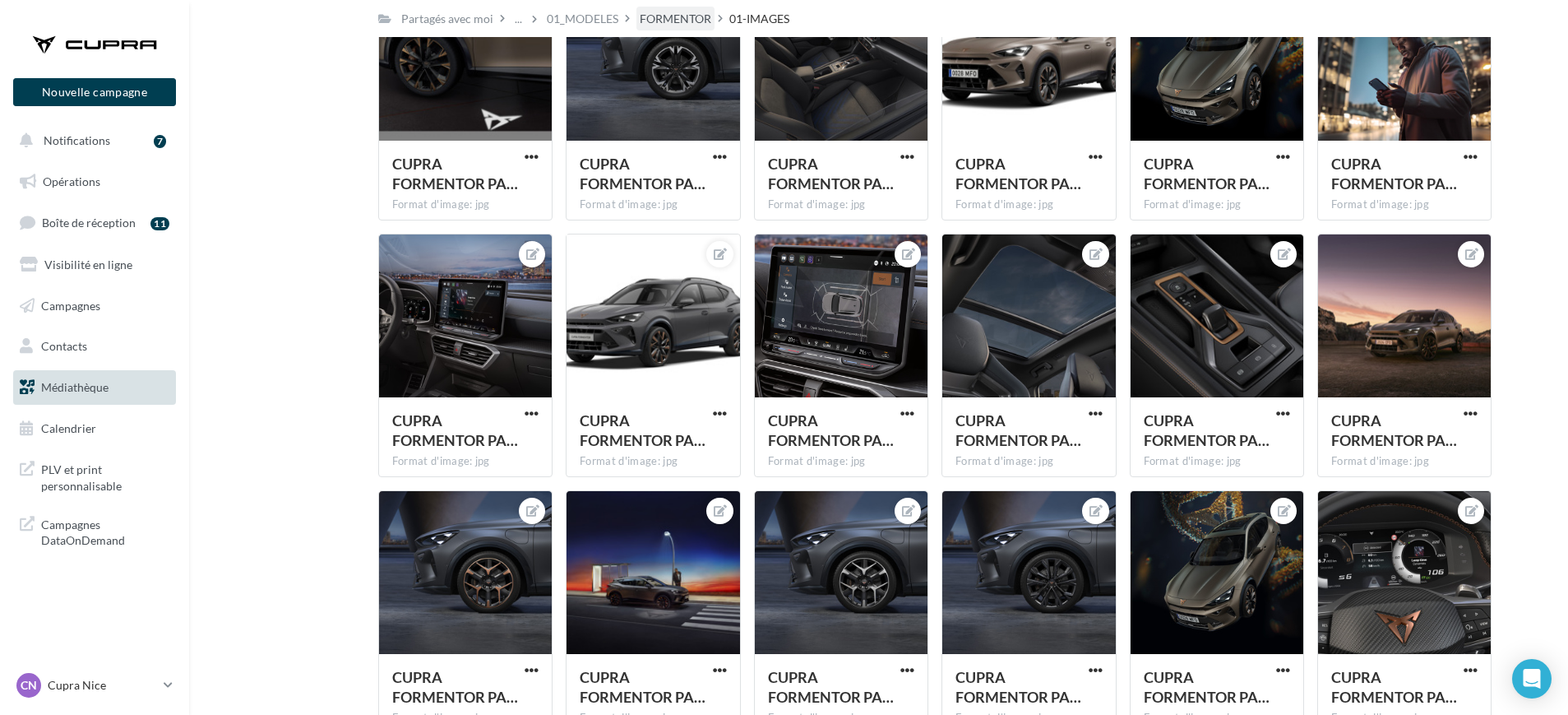
click at [680, 29] on div "FORMENTOR" at bounding box center [675, 19] width 78 height 24
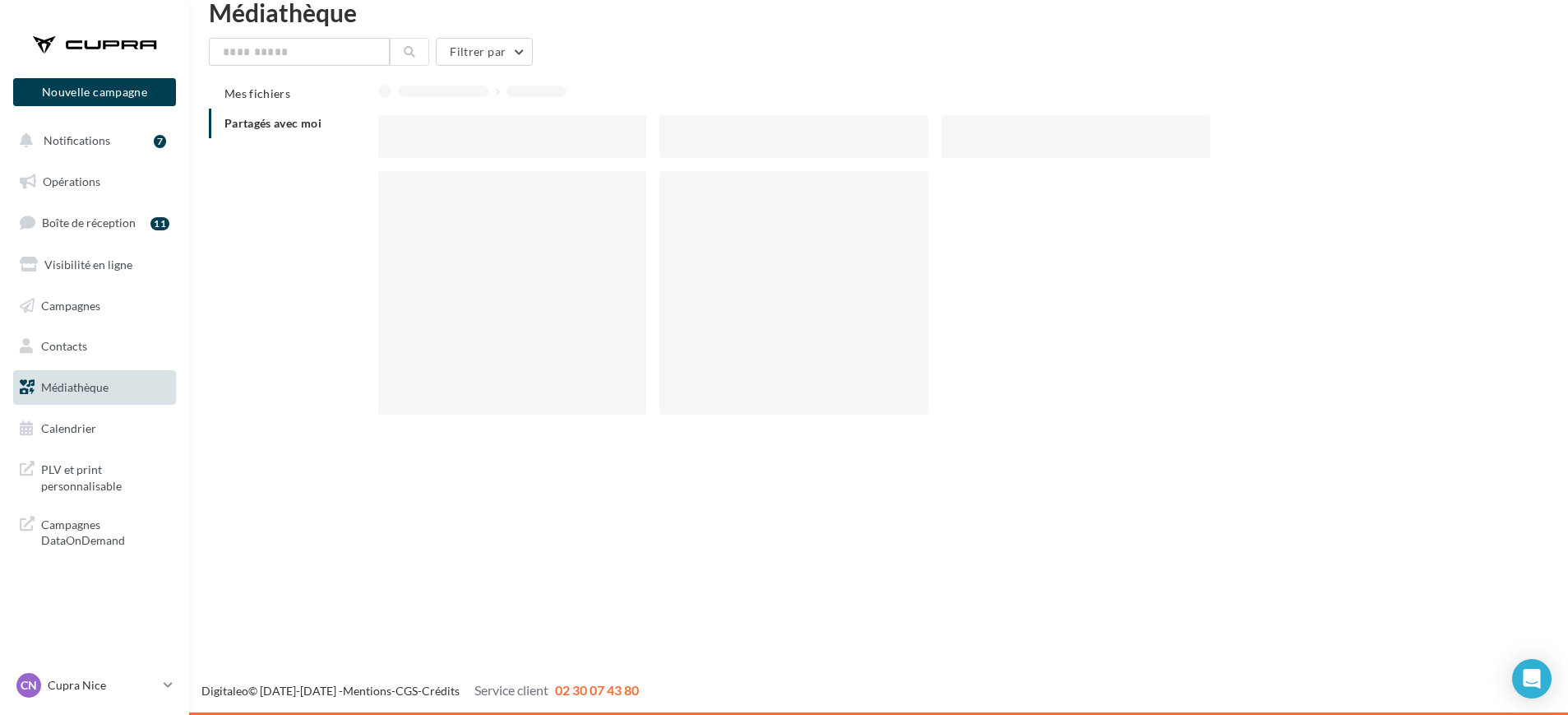
scroll to position [26, 0]
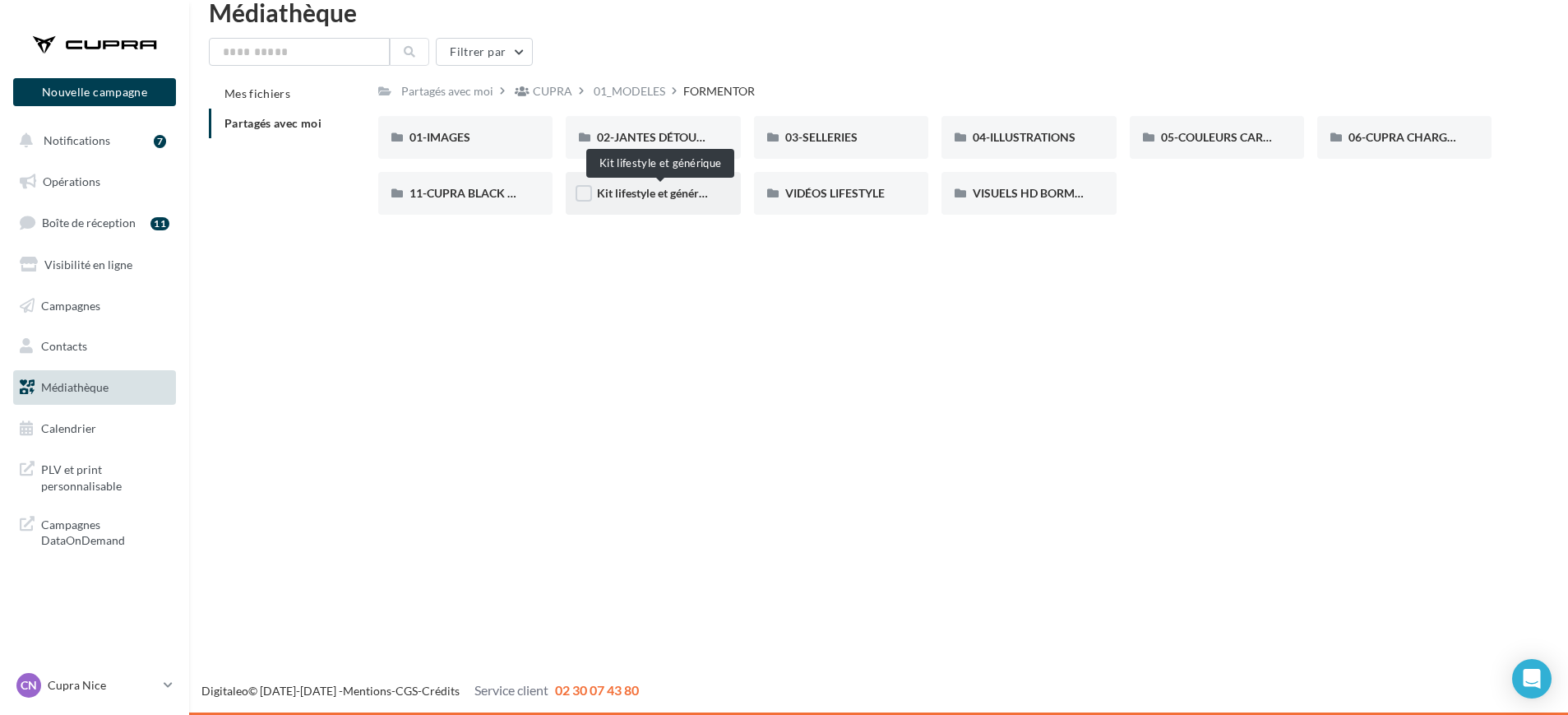
click at [655, 199] on span "Kit lifestyle et générique" at bounding box center [659, 193] width 124 height 14
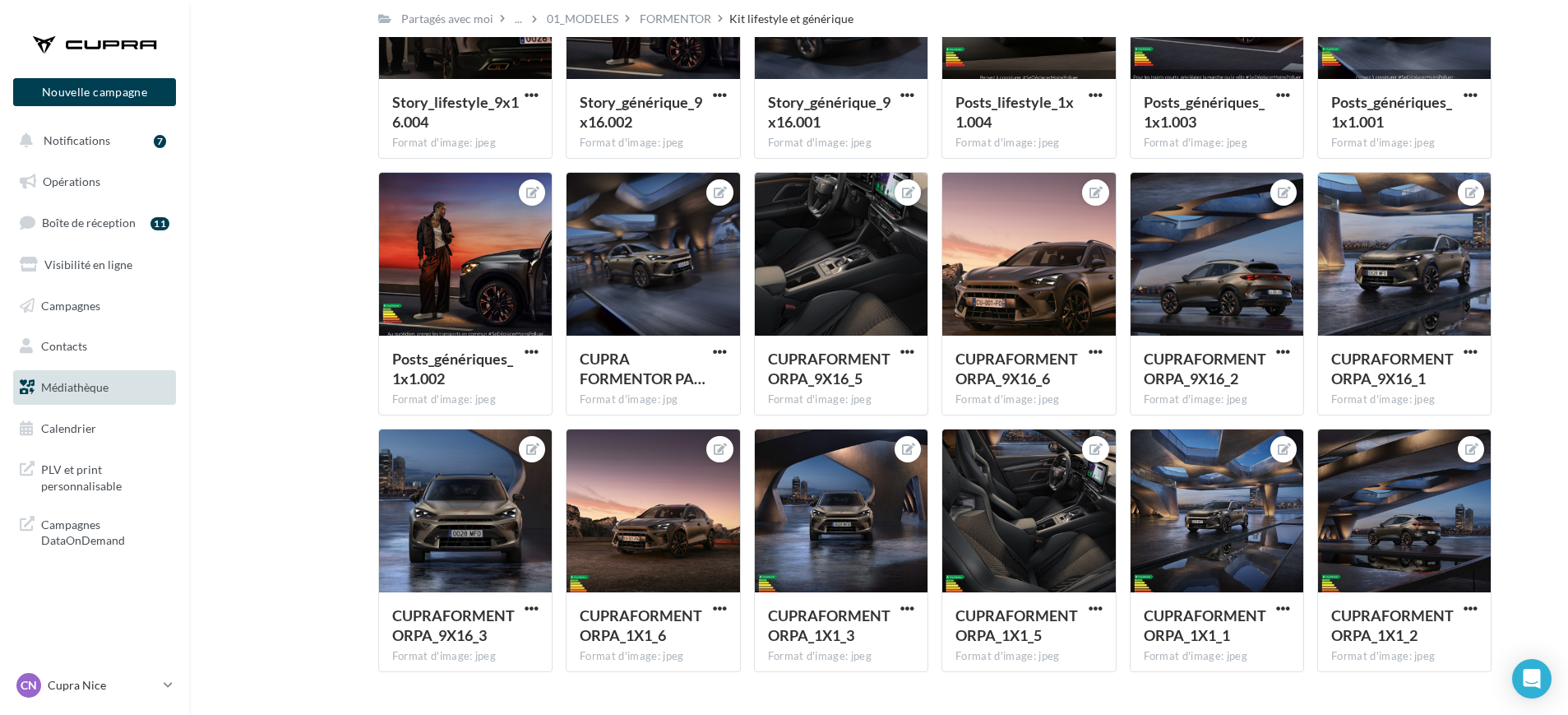
scroll to position [1093, 0]
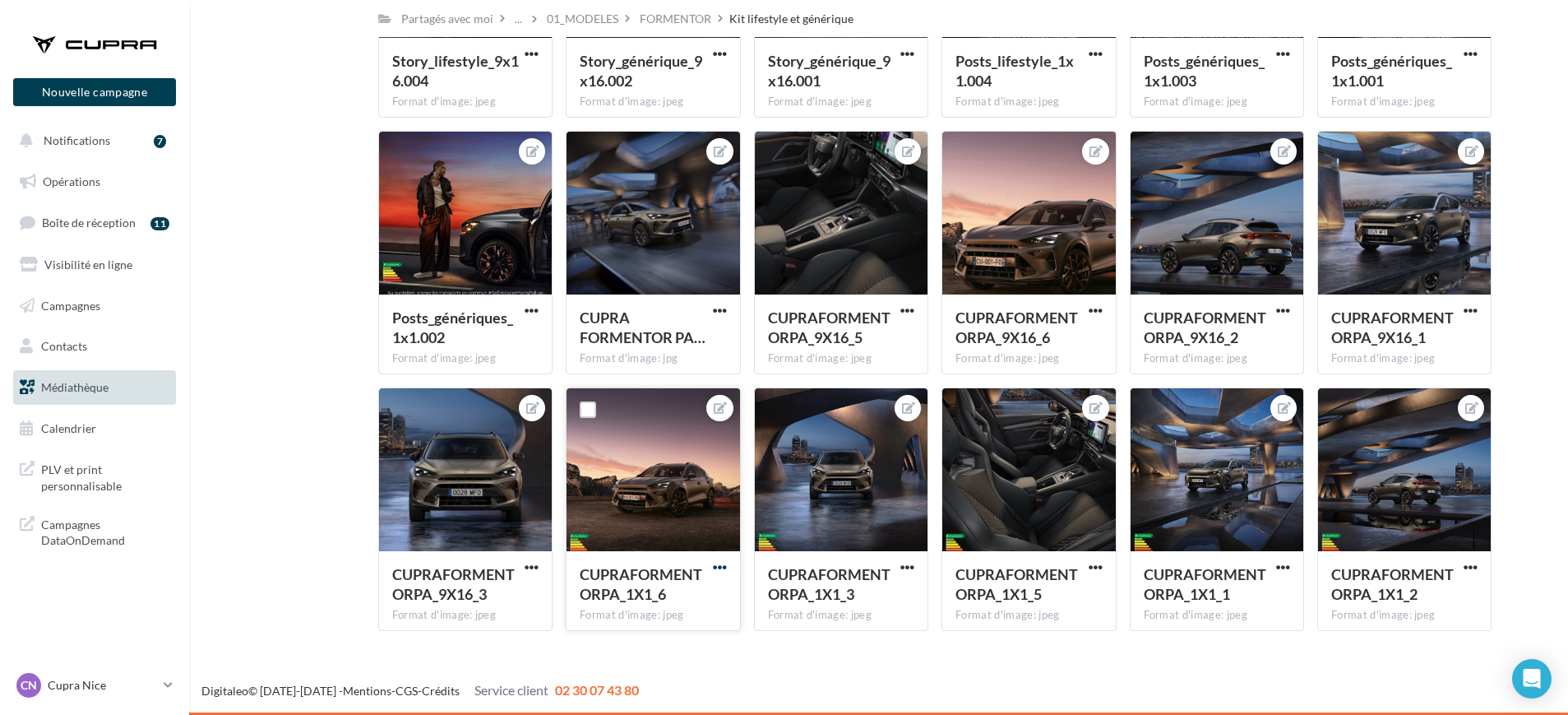
click at [720, 560] on span "button" at bounding box center [720, 567] width 14 height 14
click at [588, 637] on button "Télécharger" at bounding box center [643, 643] width 173 height 43
click at [675, 23] on div "FORMENTOR" at bounding box center [675, 19] width 71 height 17
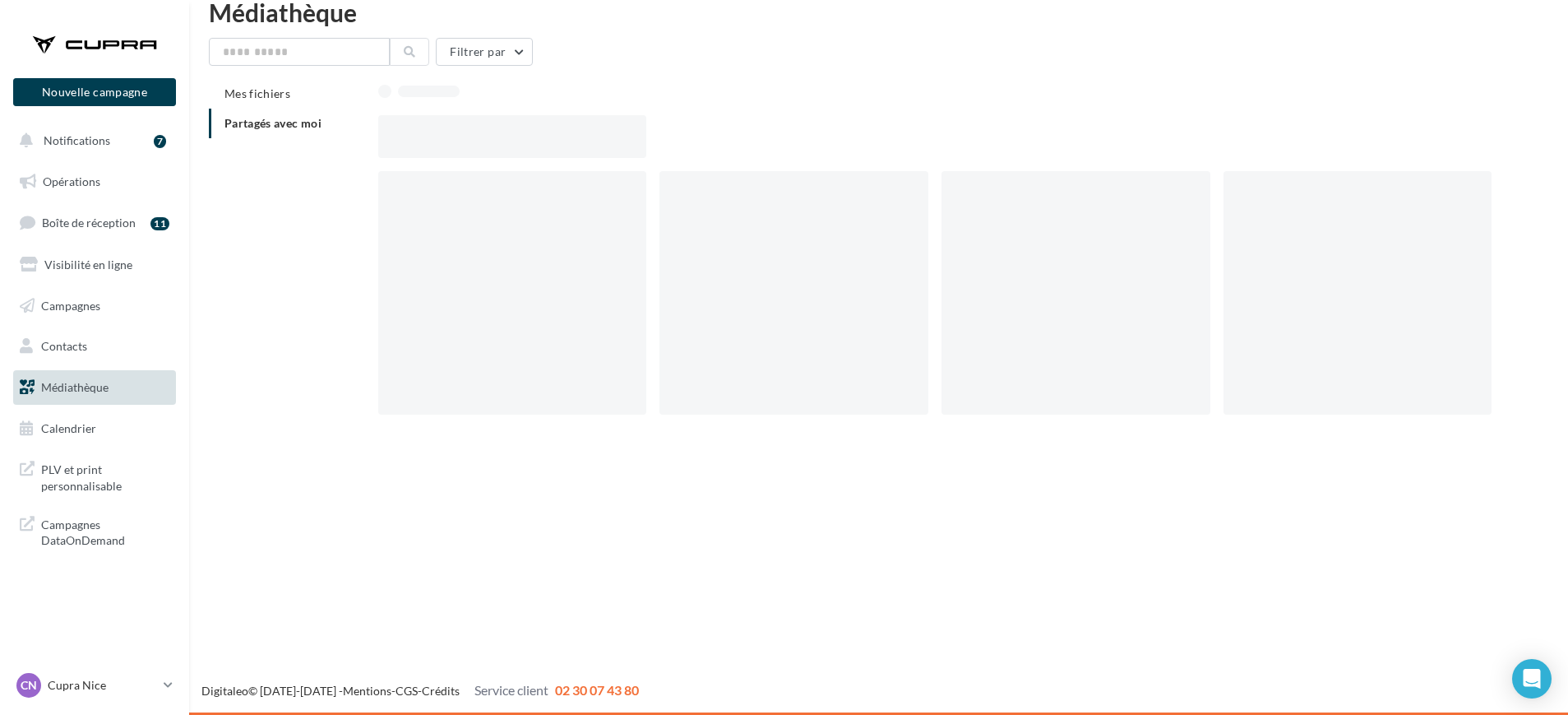
scroll to position [26, 0]
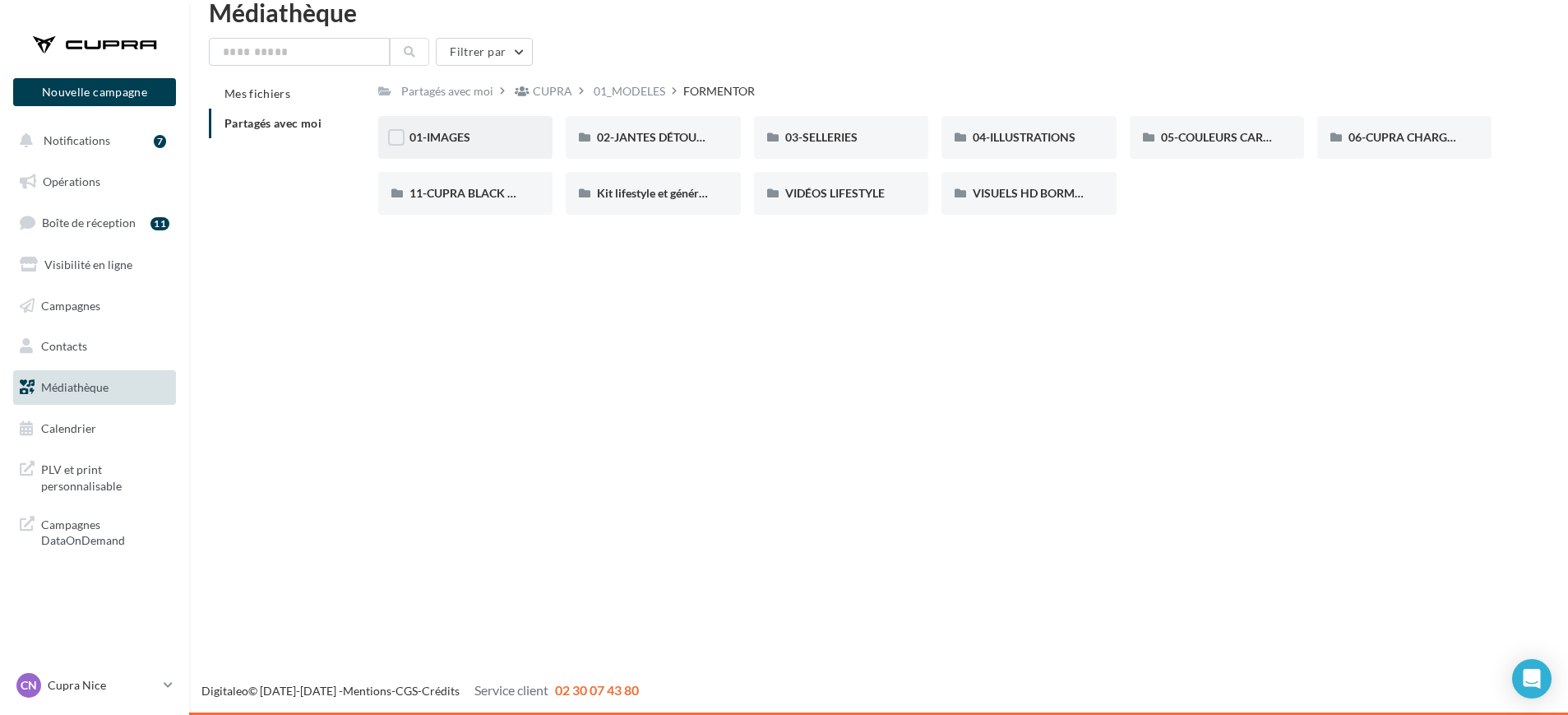
click at [489, 138] on div "01-IMAGES" at bounding box center [465, 137] width 112 height 17
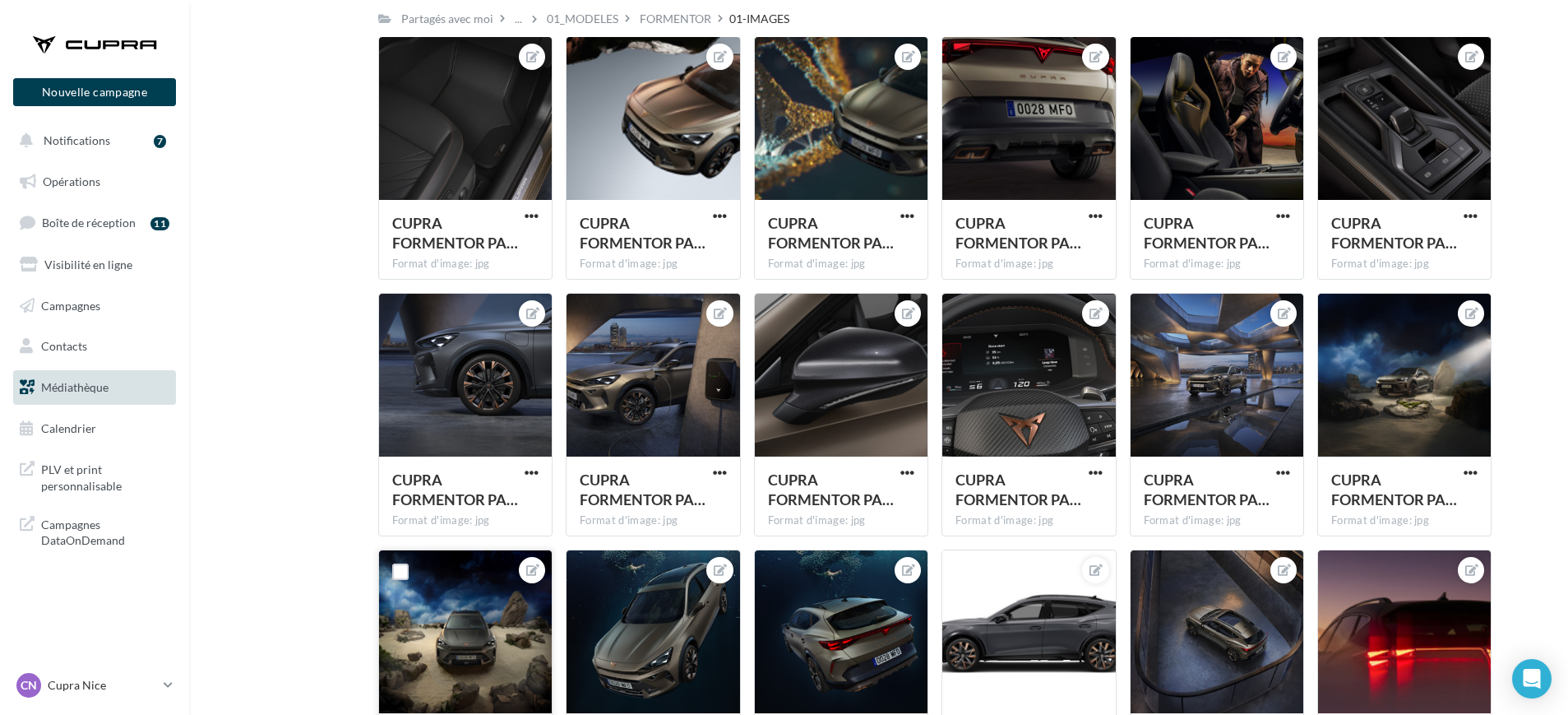
scroll to position [1850, 0]
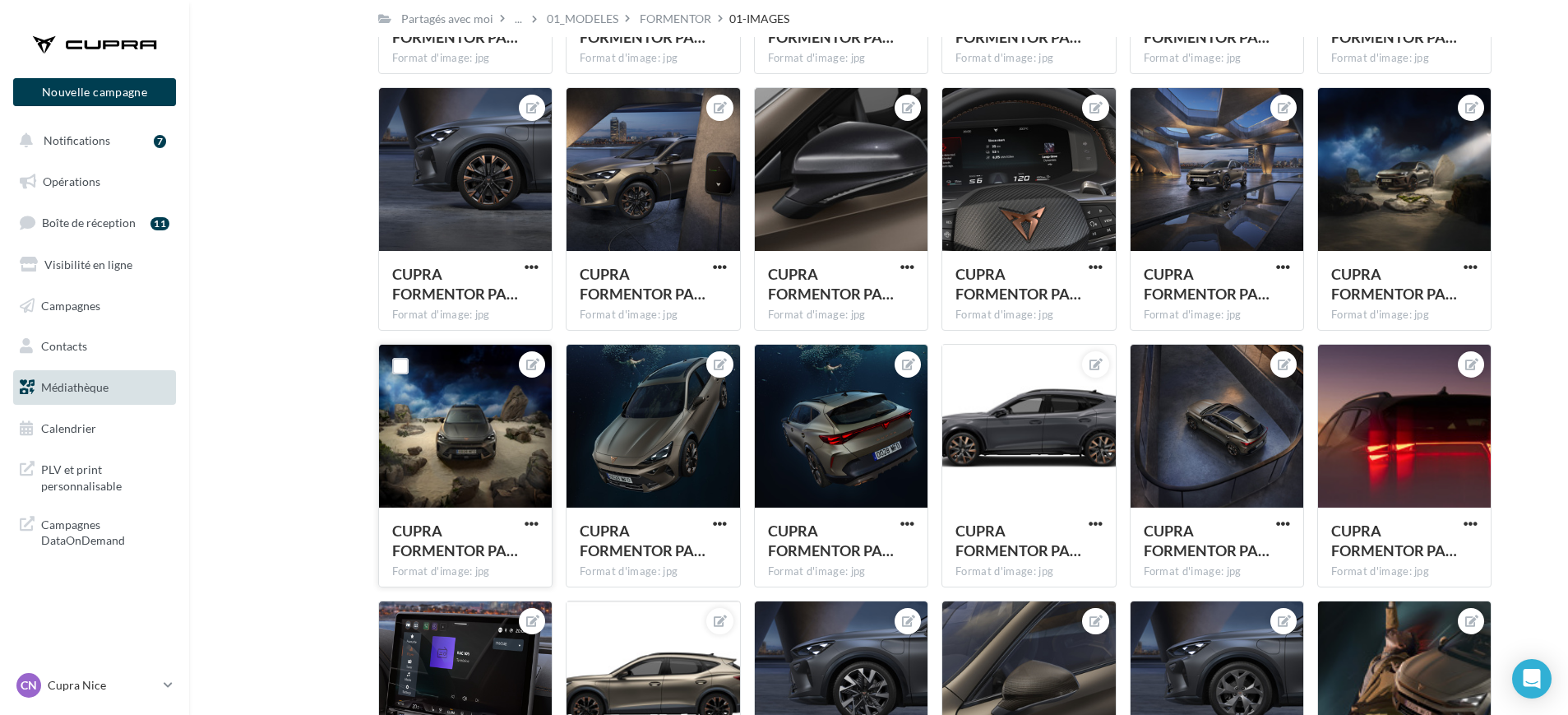
click at [457, 442] on div at bounding box center [465, 427] width 172 height 165
click at [538, 531] on button "button" at bounding box center [532, 525] width 20 height 17
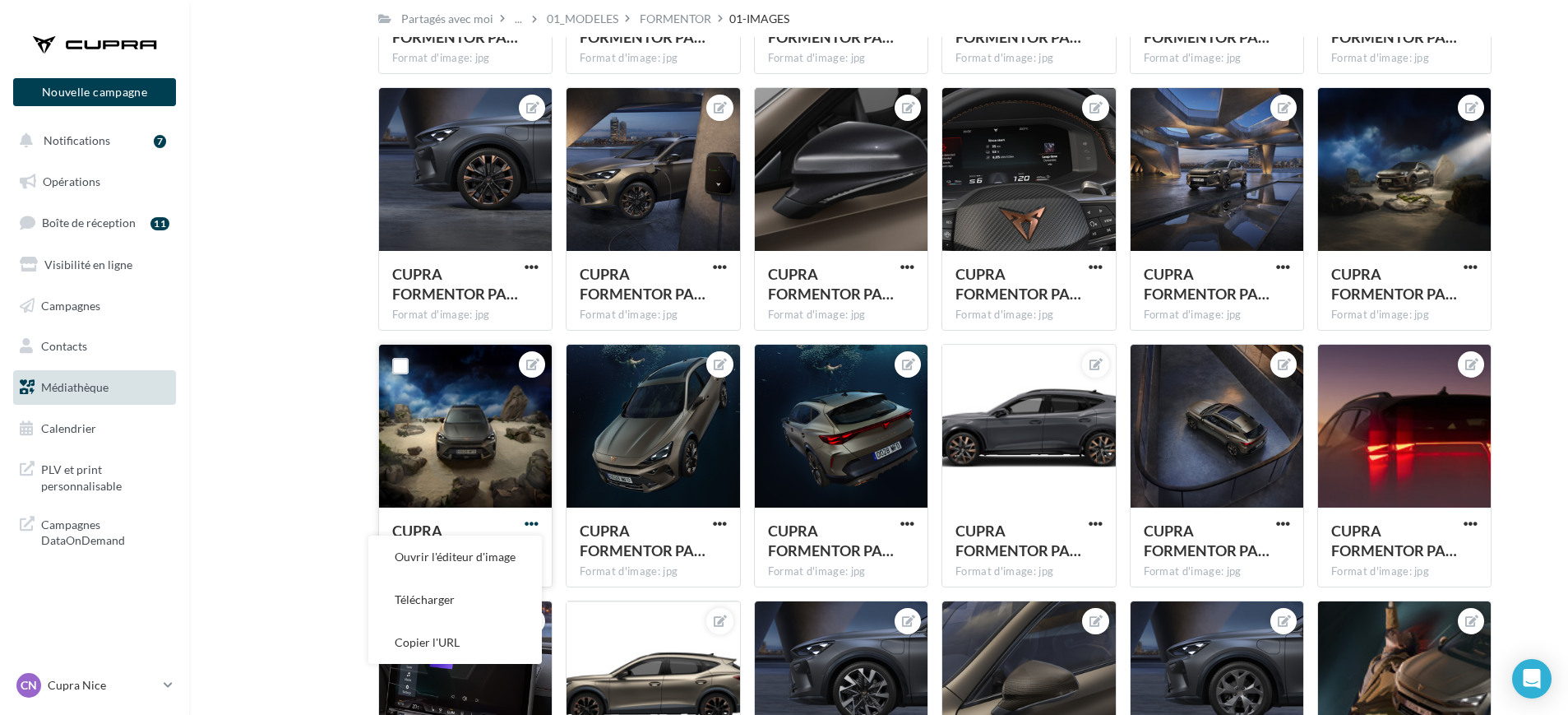
click at [531, 521] on span "button" at bounding box center [531, 523] width 14 height 14
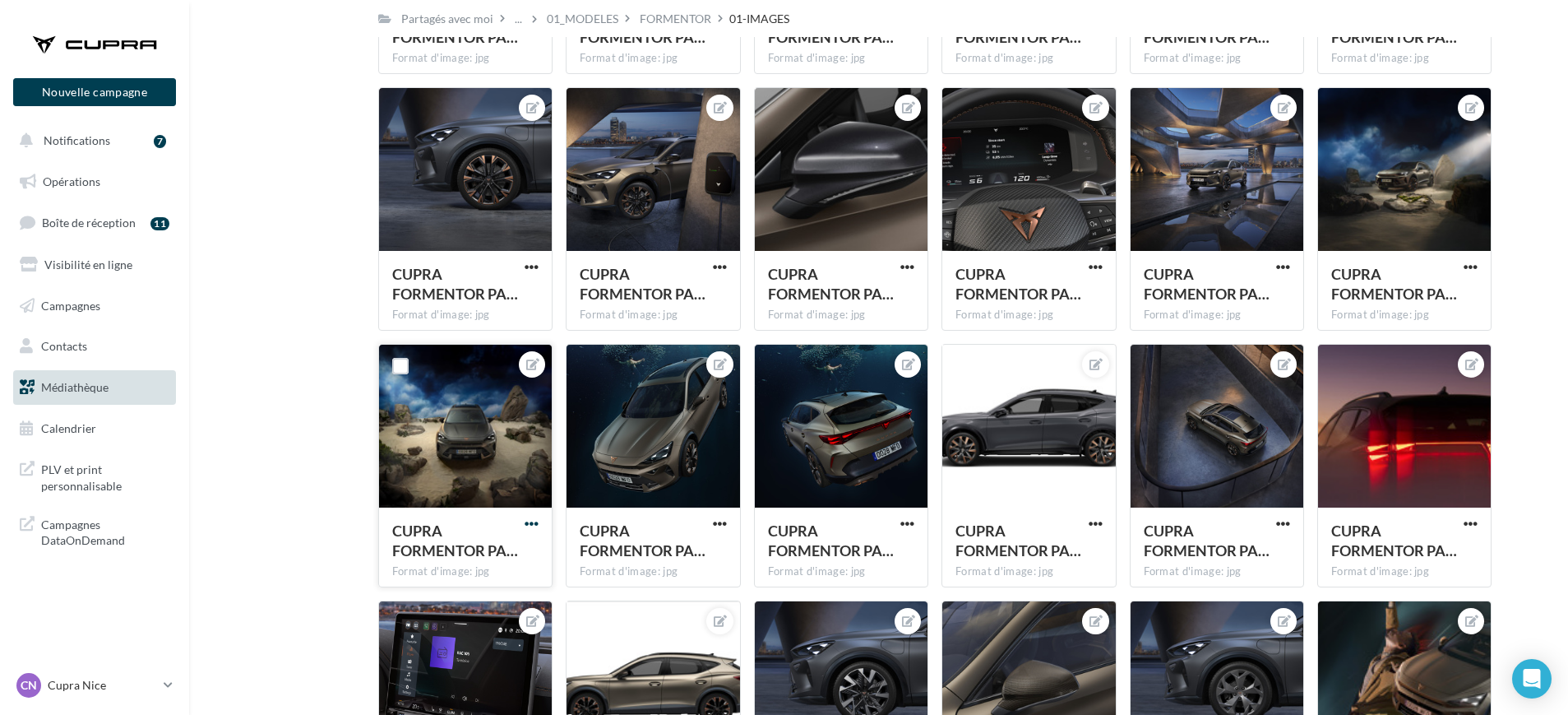
click at [533, 526] on span "button" at bounding box center [531, 523] width 14 height 14
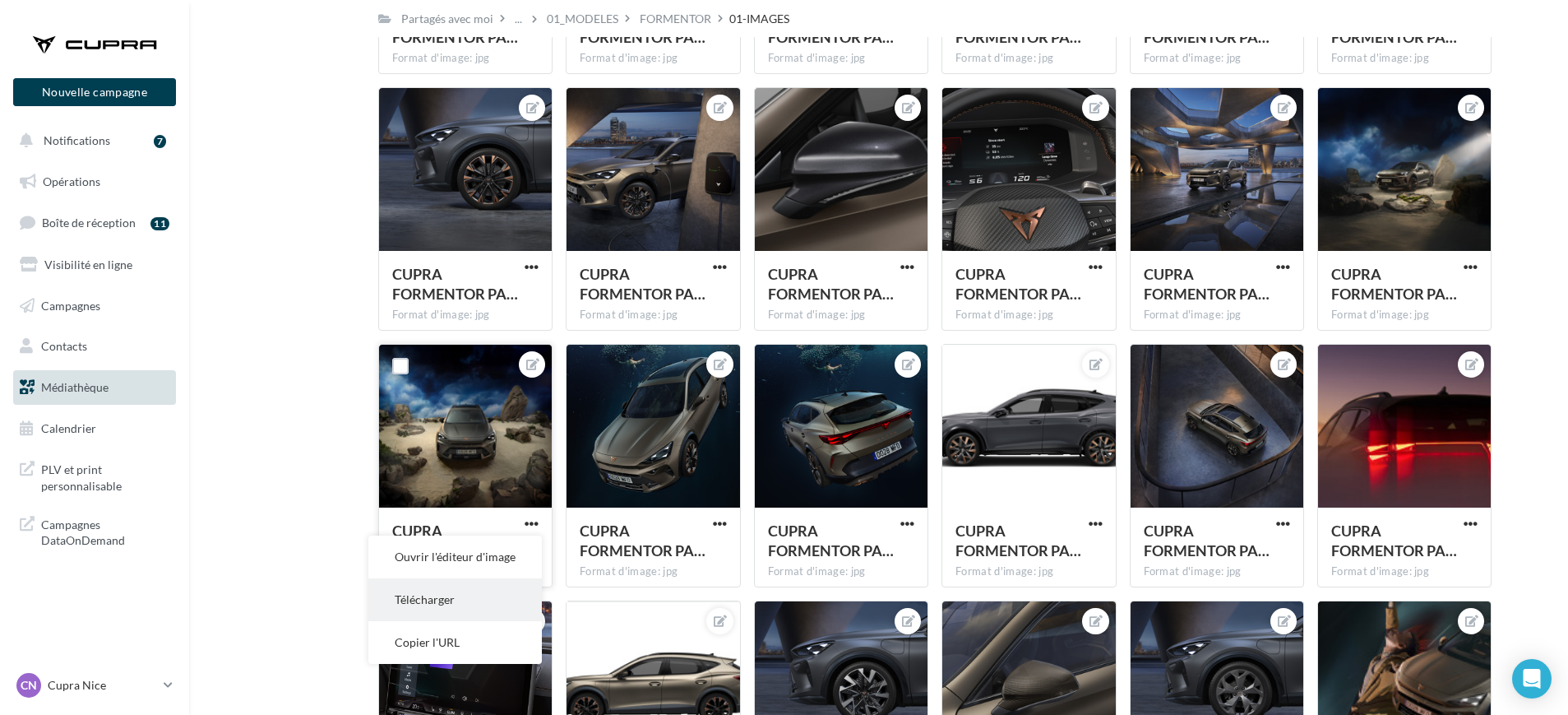
click at [514, 593] on button "Télécharger" at bounding box center [455, 599] width 173 height 43
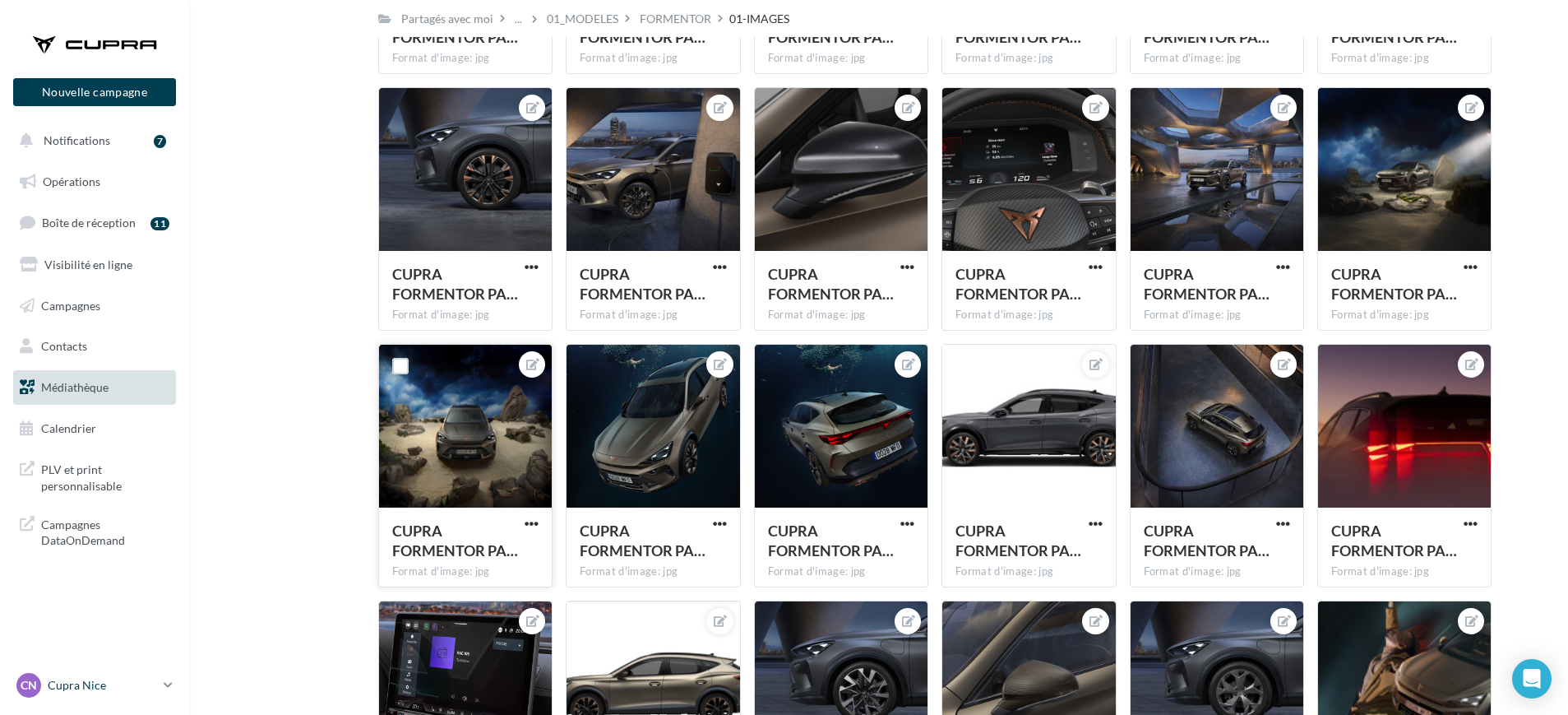
click at [165, 678] on icon at bounding box center [169, 684] width 9 height 14
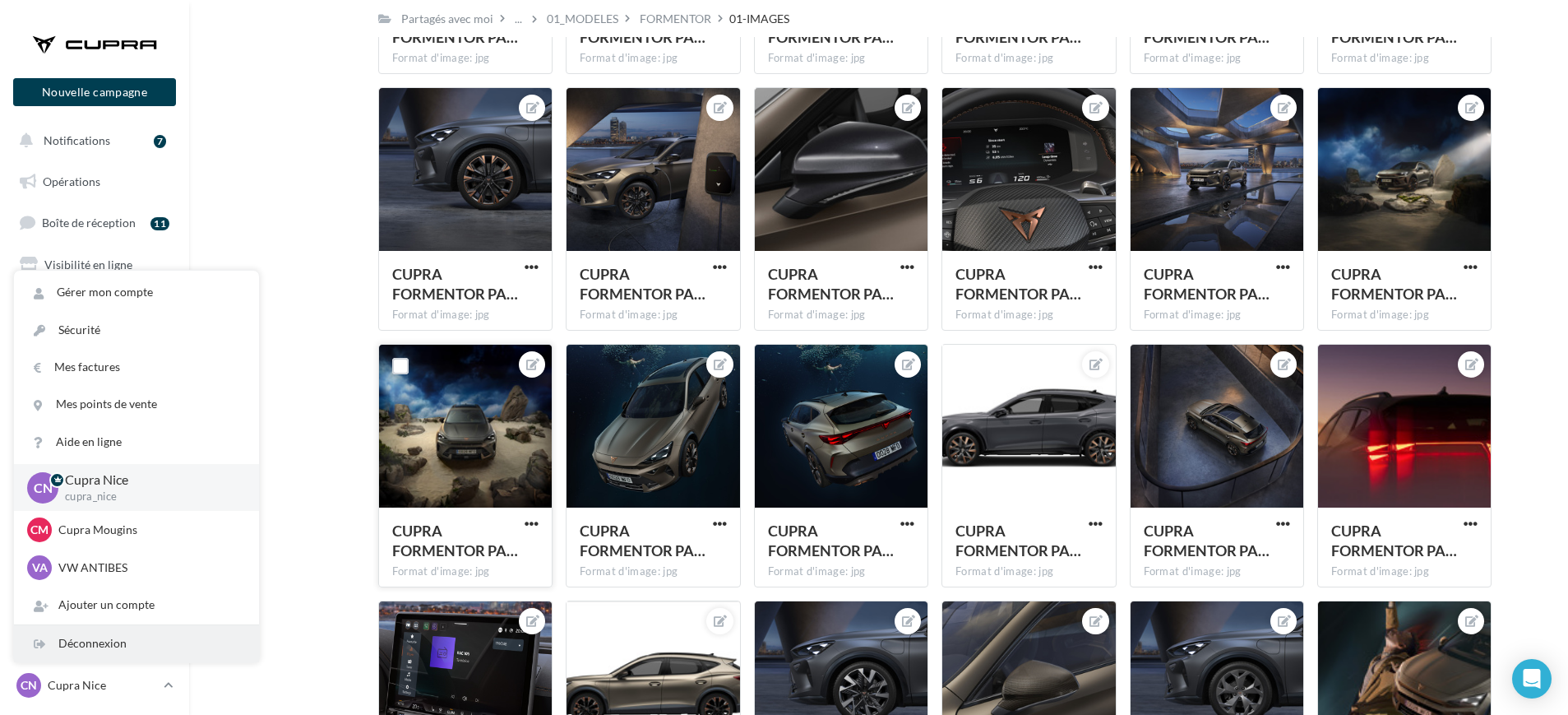
click at [125, 641] on div "Déconnexion" at bounding box center [136, 644] width 245 height 37
